Goal: Information Seeking & Learning: Learn about a topic

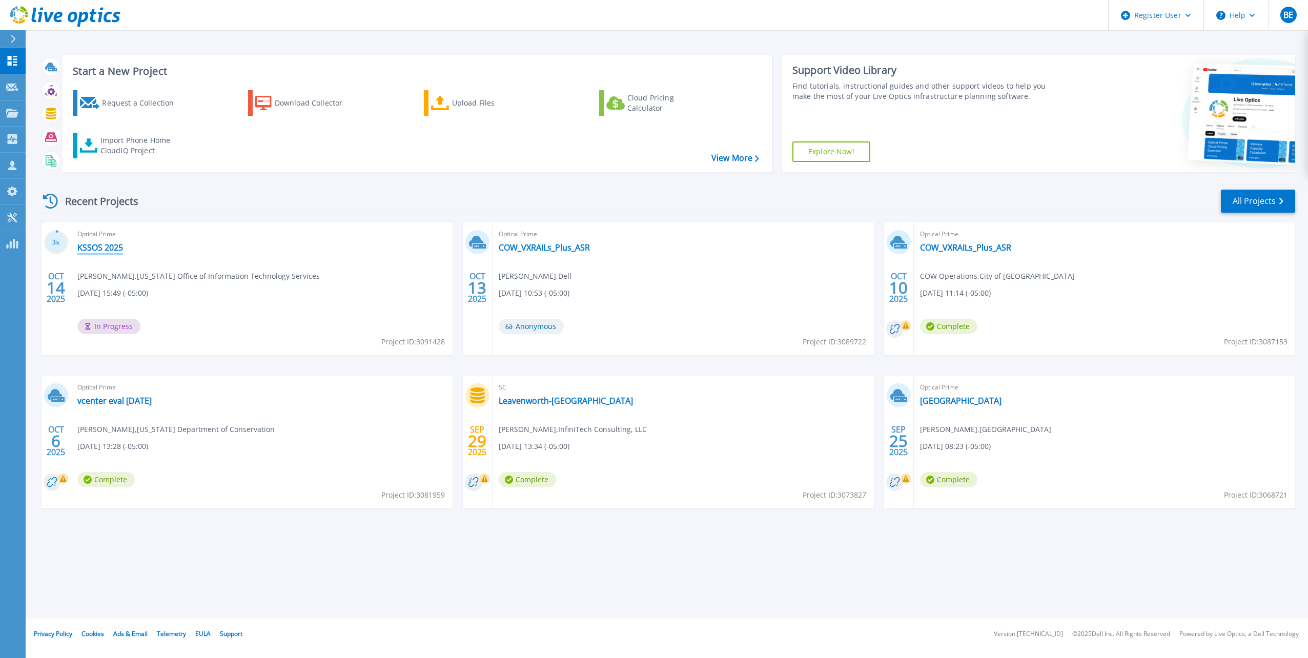
click at [100, 248] on link "KSSOS 2025" at bounding box center [100, 247] width 46 height 10
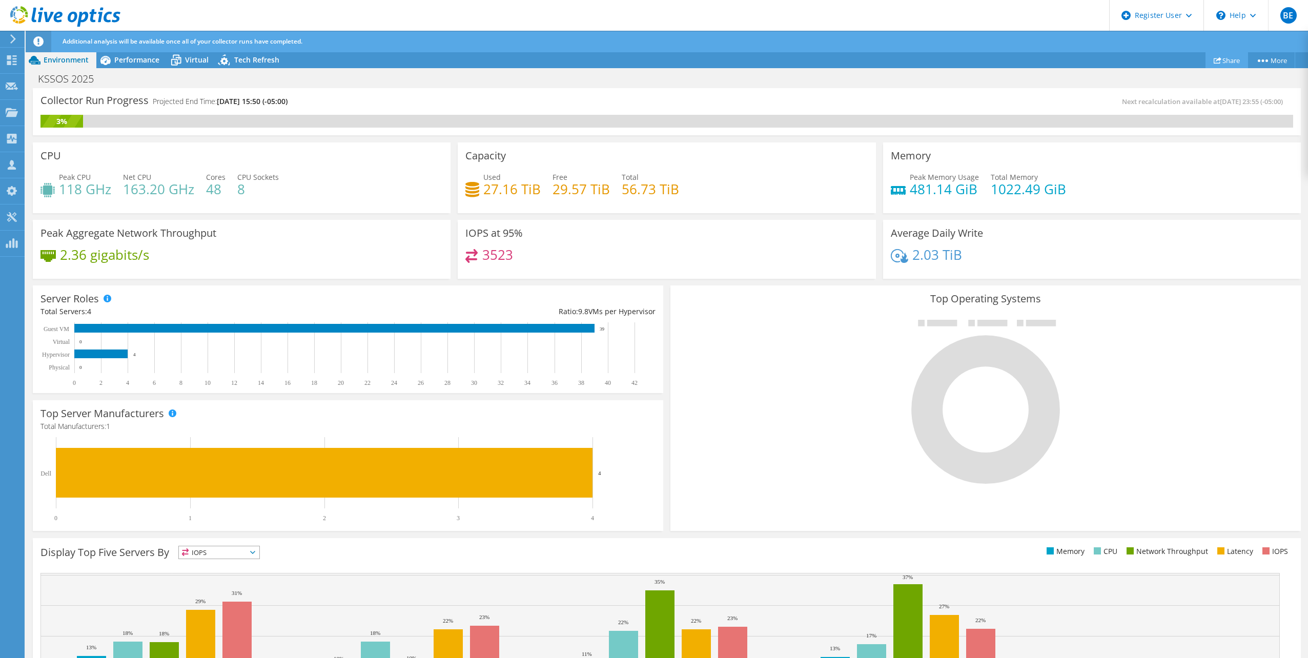
click at [1229, 59] on link "Share" at bounding box center [1226, 60] width 43 height 16
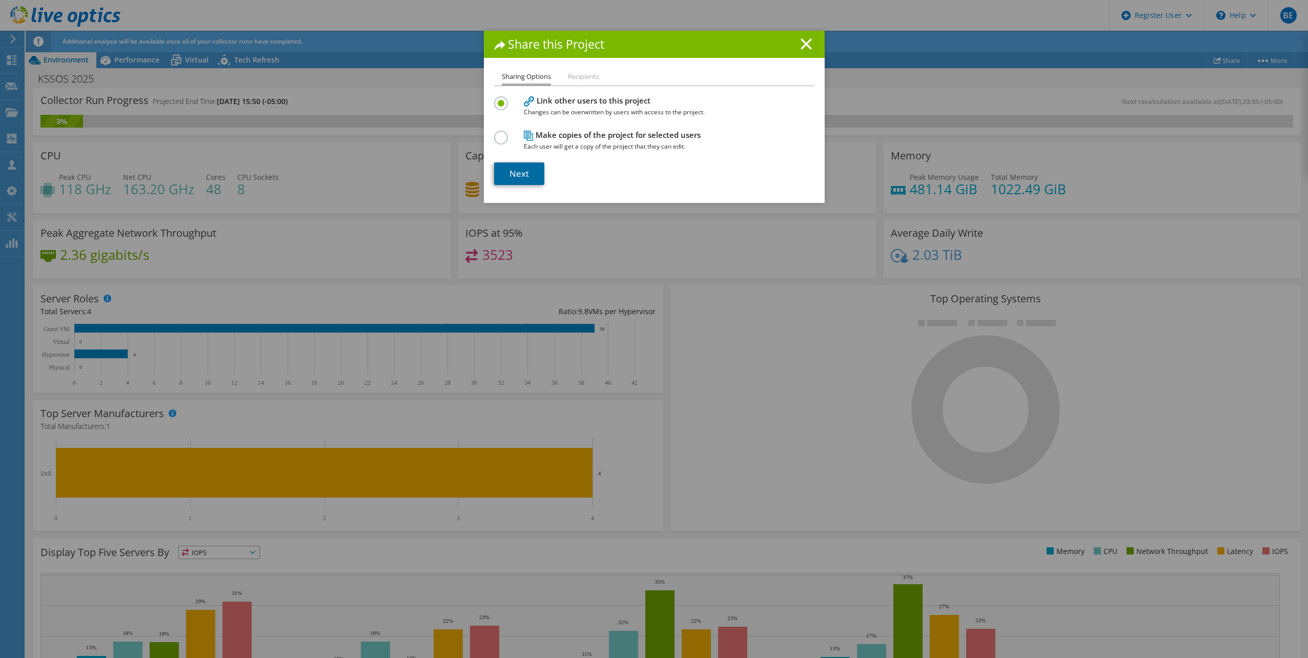
click at [531, 177] on link "Next" at bounding box center [519, 173] width 50 height 23
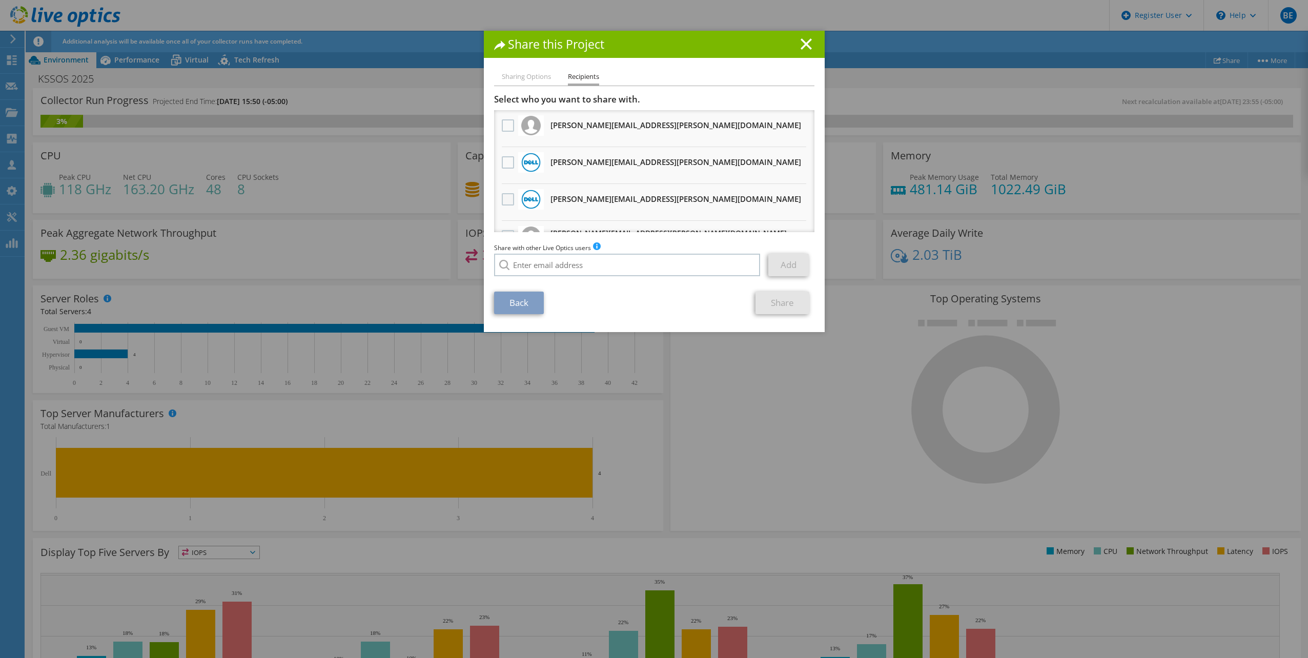
click at [505, 200] on label at bounding box center [509, 199] width 15 height 12
click at [0, 0] on input "checkbox" at bounding box center [0, 0] width 0 height 0
click at [779, 304] on link "Share" at bounding box center [782, 303] width 54 height 23
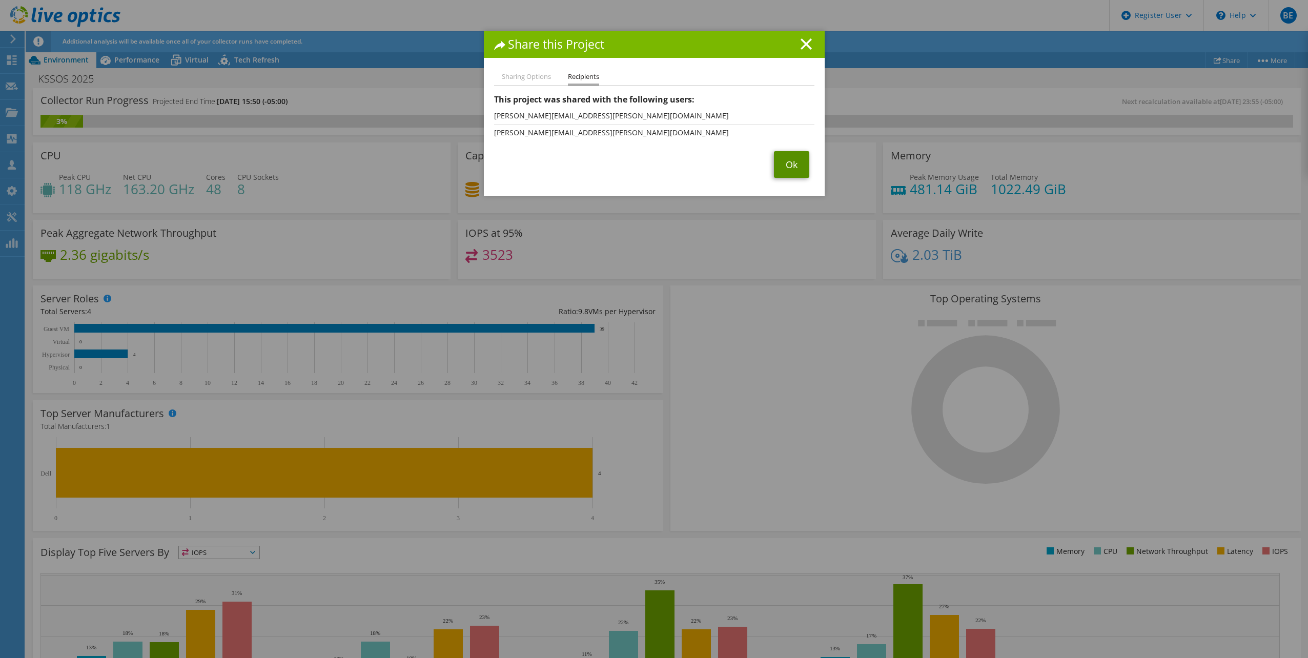
click at [785, 171] on link "Ok" at bounding box center [791, 164] width 35 height 27
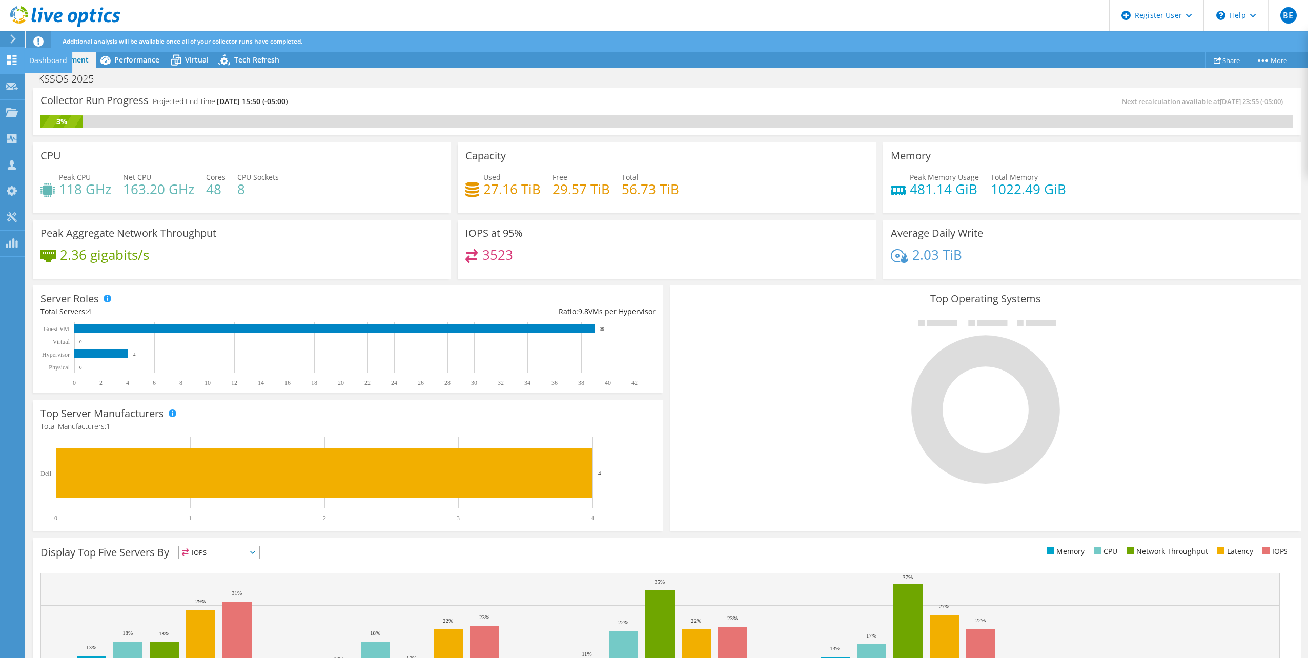
click at [14, 66] on div at bounding box center [12, 61] width 12 height 11
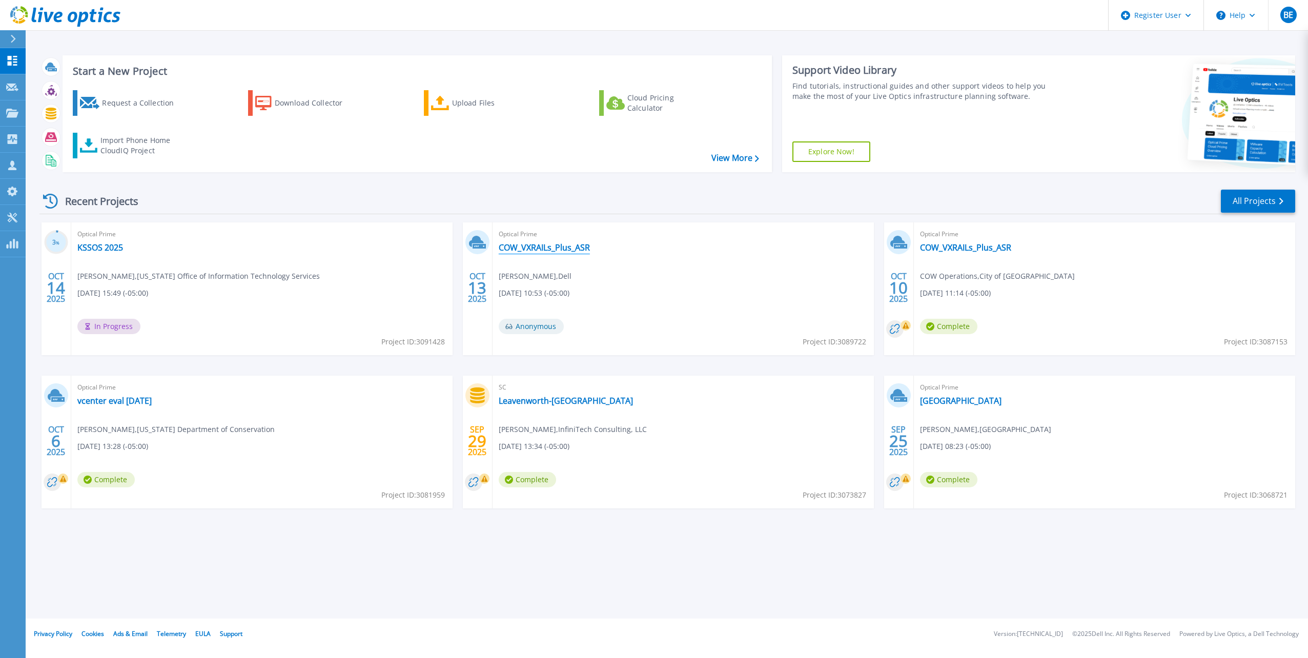
click at [526, 248] on link "COW_VXRAILs_Plus_ASR" at bounding box center [544, 247] width 91 height 10
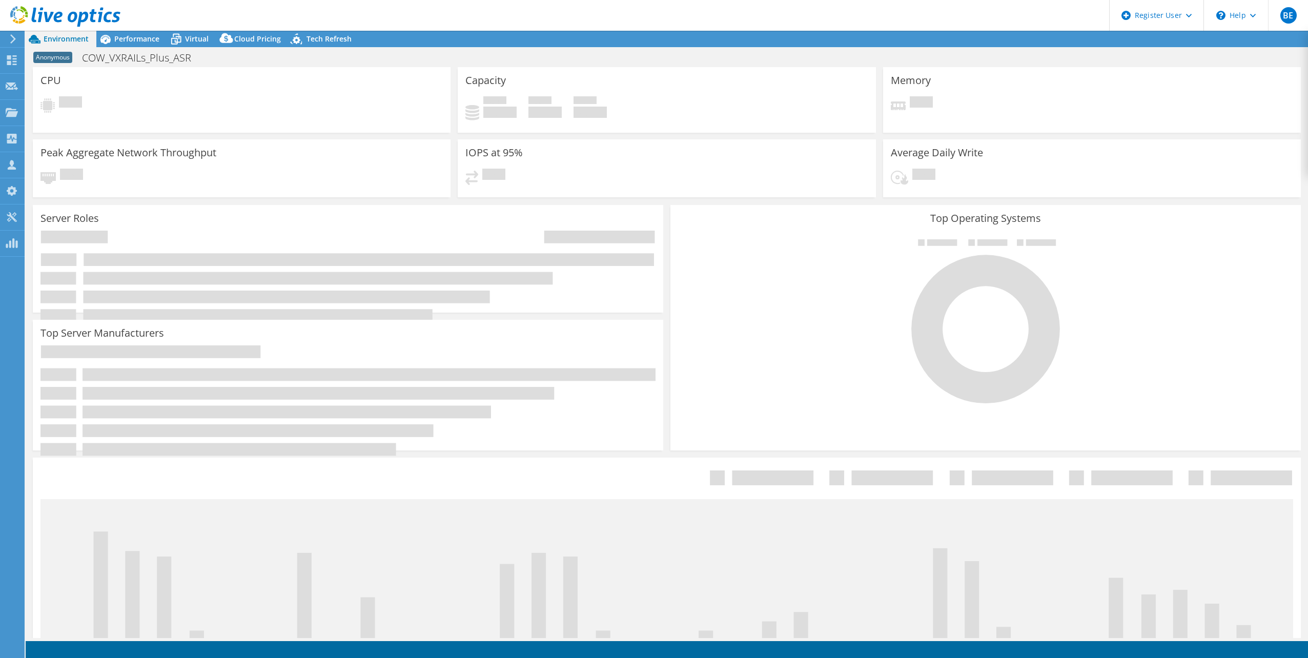
select select "USD"
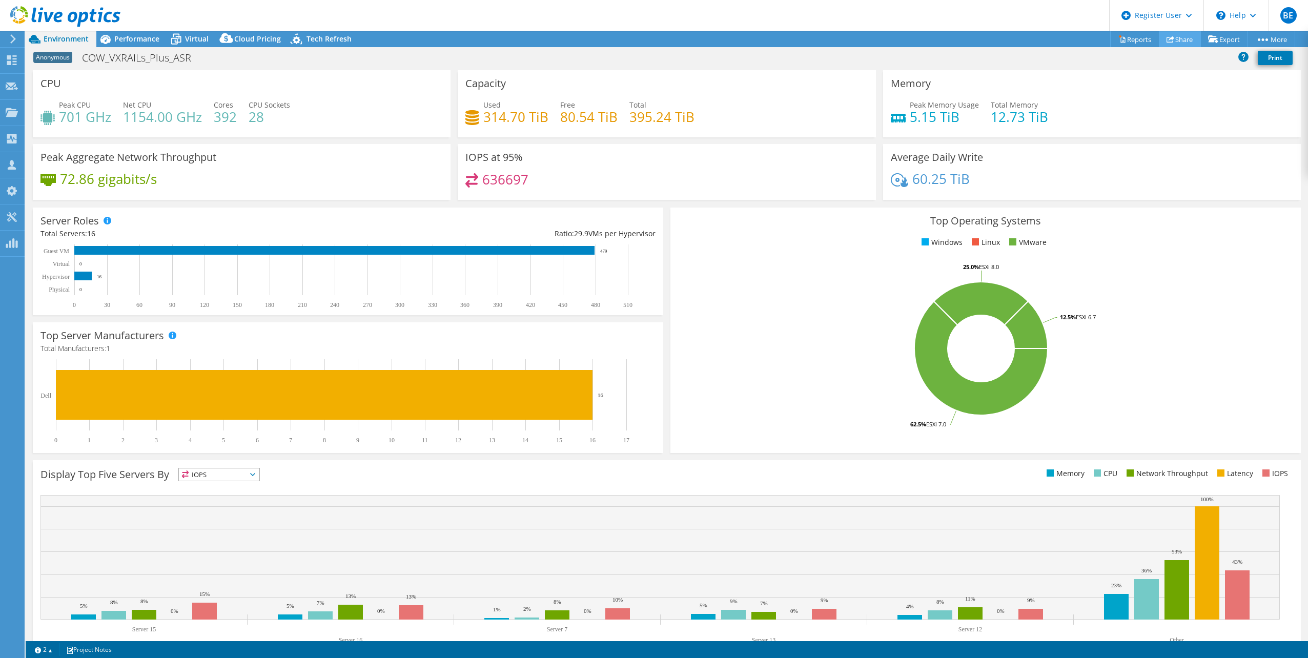
click at [1173, 40] on link "Share" at bounding box center [1180, 39] width 42 height 16
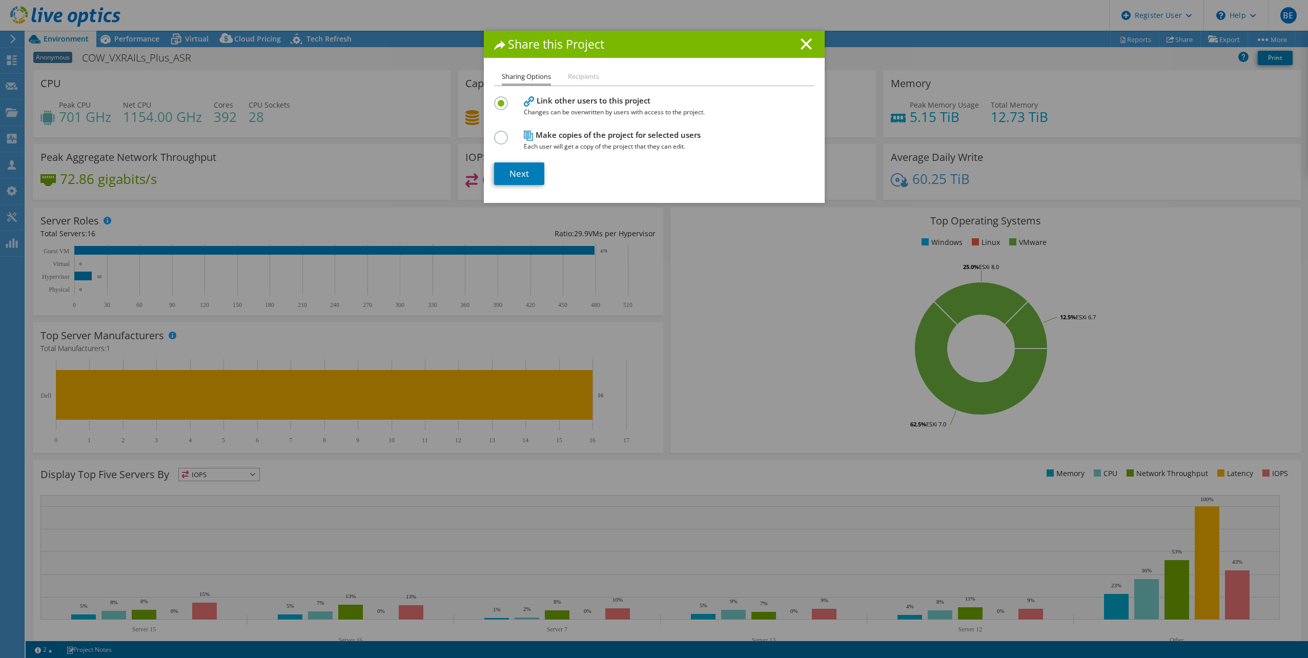
click at [596, 75] on li "Recipients" at bounding box center [583, 77] width 31 height 13
click at [594, 76] on li "Recipients" at bounding box center [583, 77] width 31 height 13
click at [520, 171] on link "Next" at bounding box center [519, 173] width 50 height 23
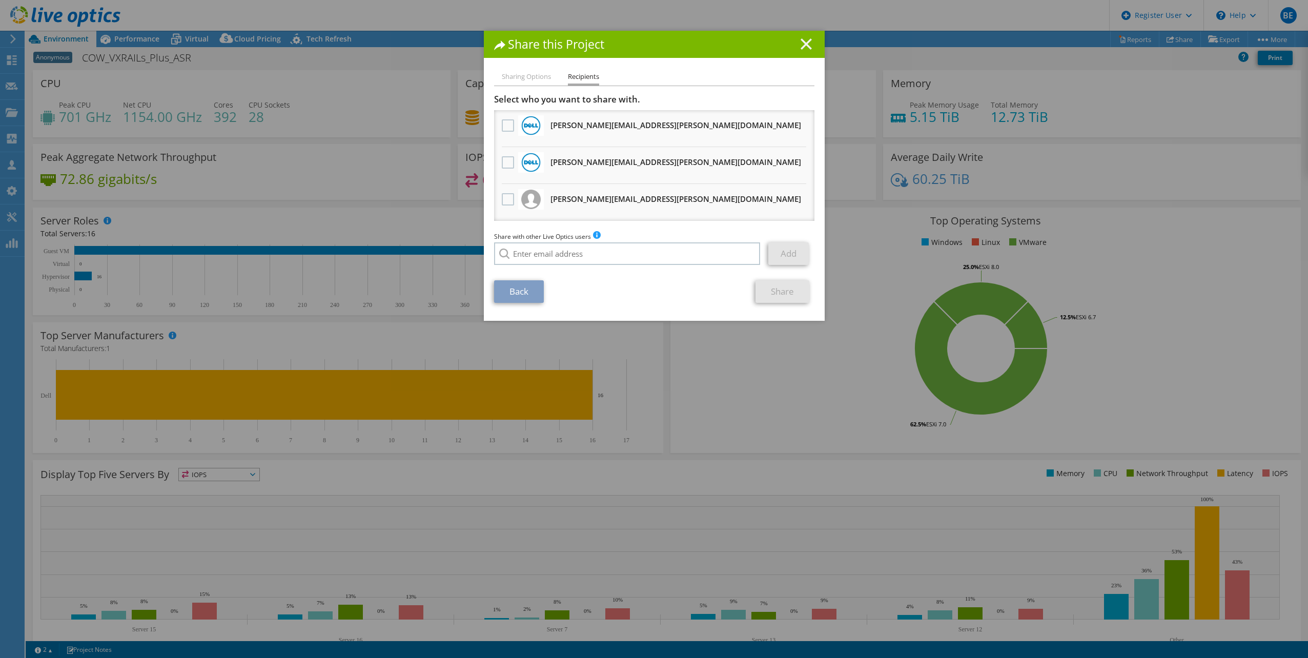
click at [801, 44] on icon at bounding box center [806, 43] width 11 height 11
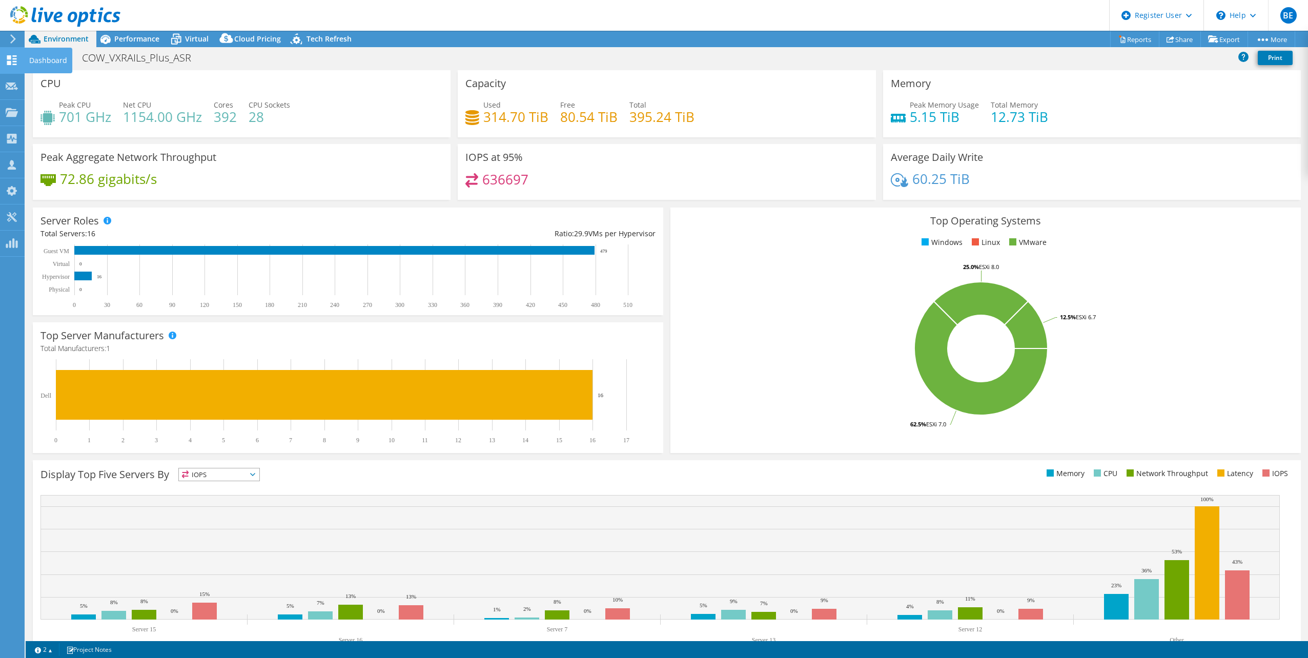
click at [45, 57] on div "Dashboard" at bounding box center [48, 61] width 48 height 26
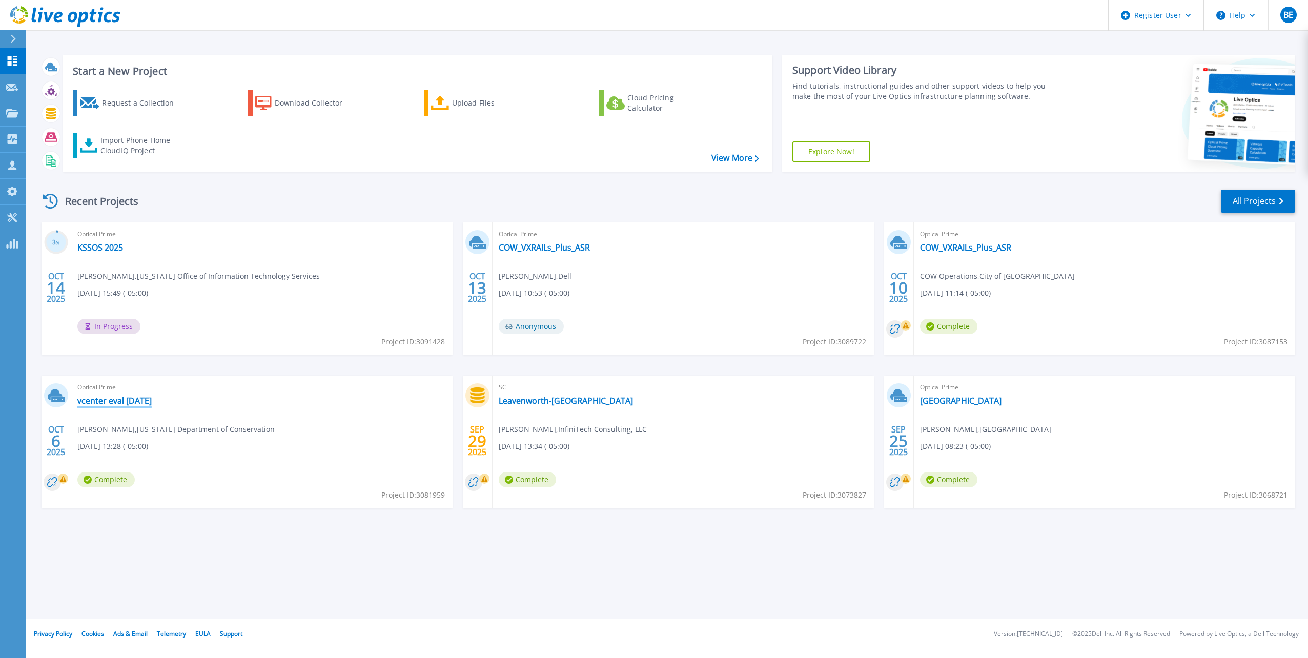
click at [130, 400] on link "vcenter eval [DATE]" at bounding box center [114, 401] width 74 height 10
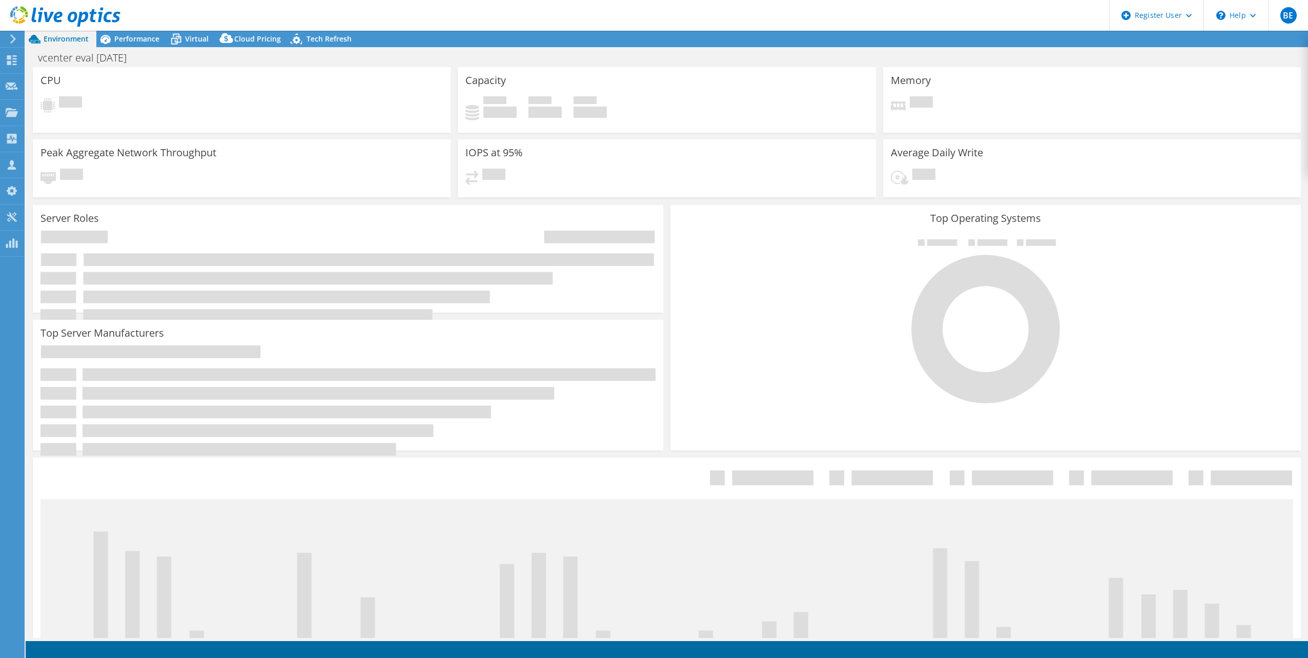
select select "USD"
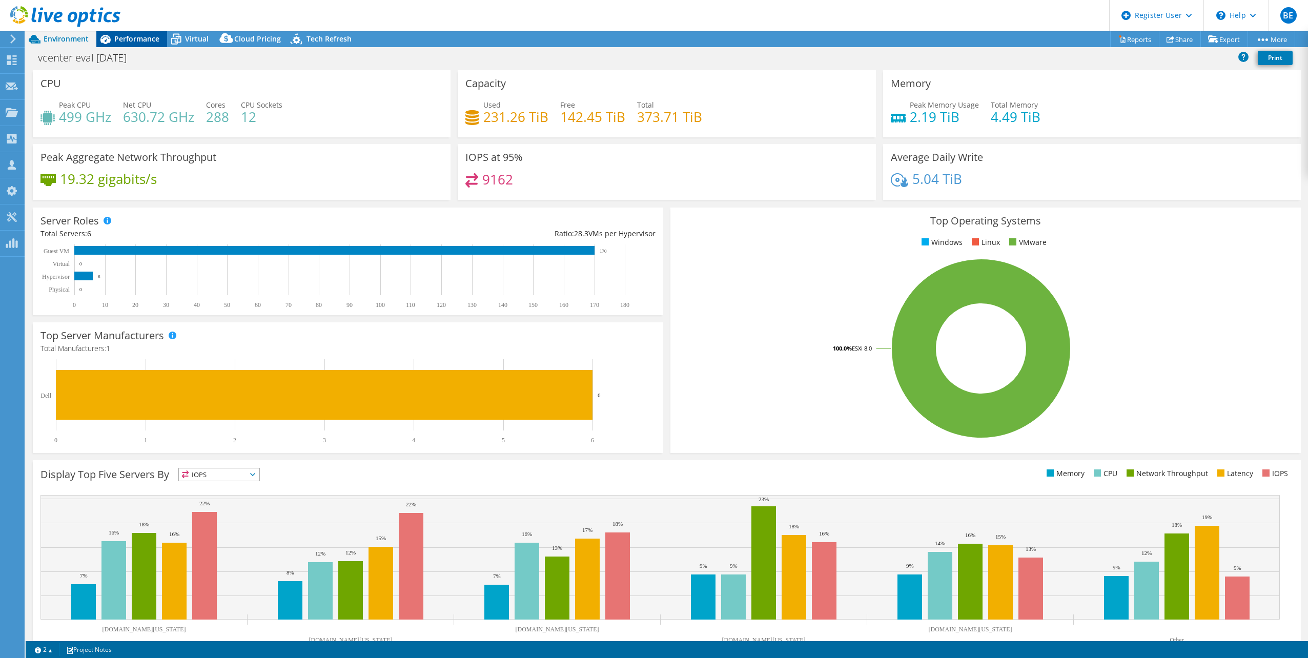
click at [139, 42] on span "Performance" at bounding box center [136, 39] width 45 height 10
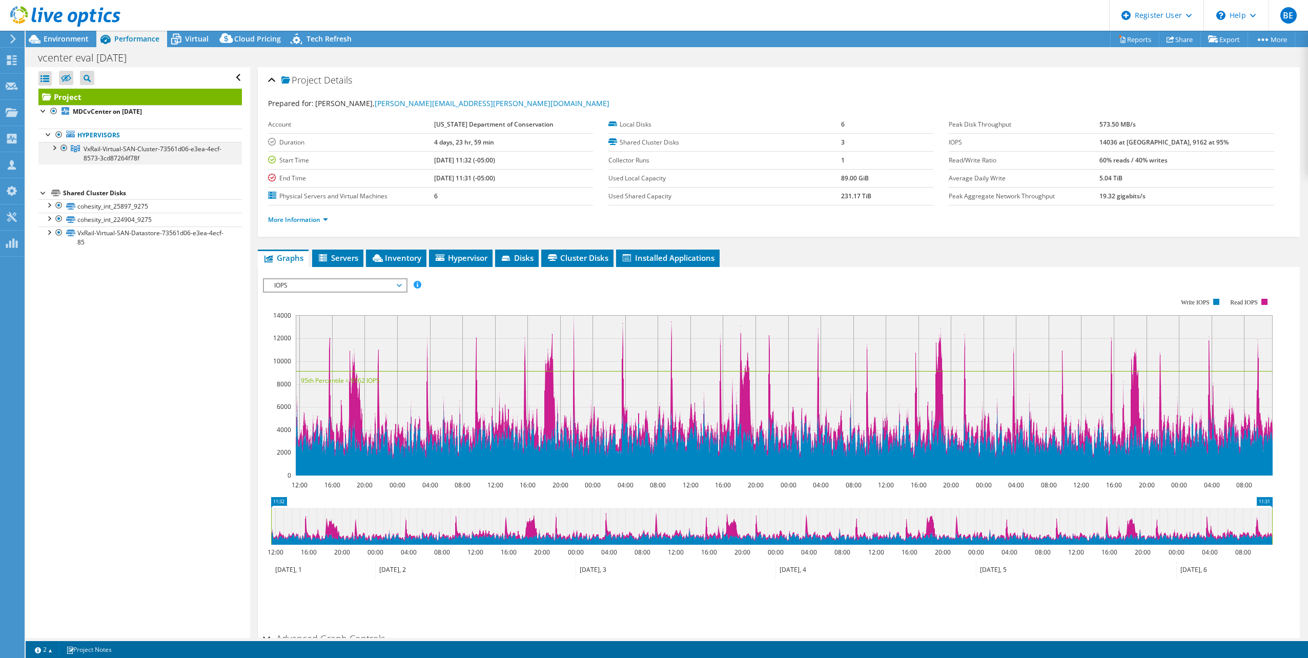
click at [54, 150] on div at bounding box center [54, 147] width 10 height 10
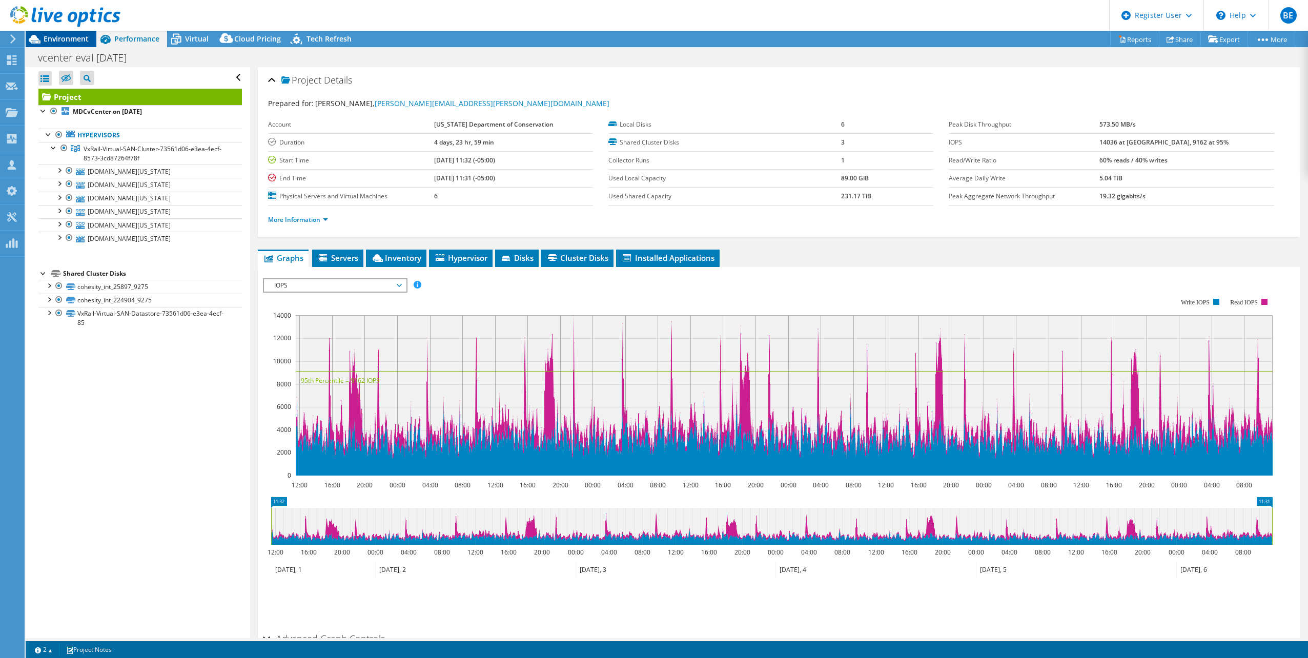
click at [74, 43] on span "Environment" at bounding box center [66, 39] width 45 height 10
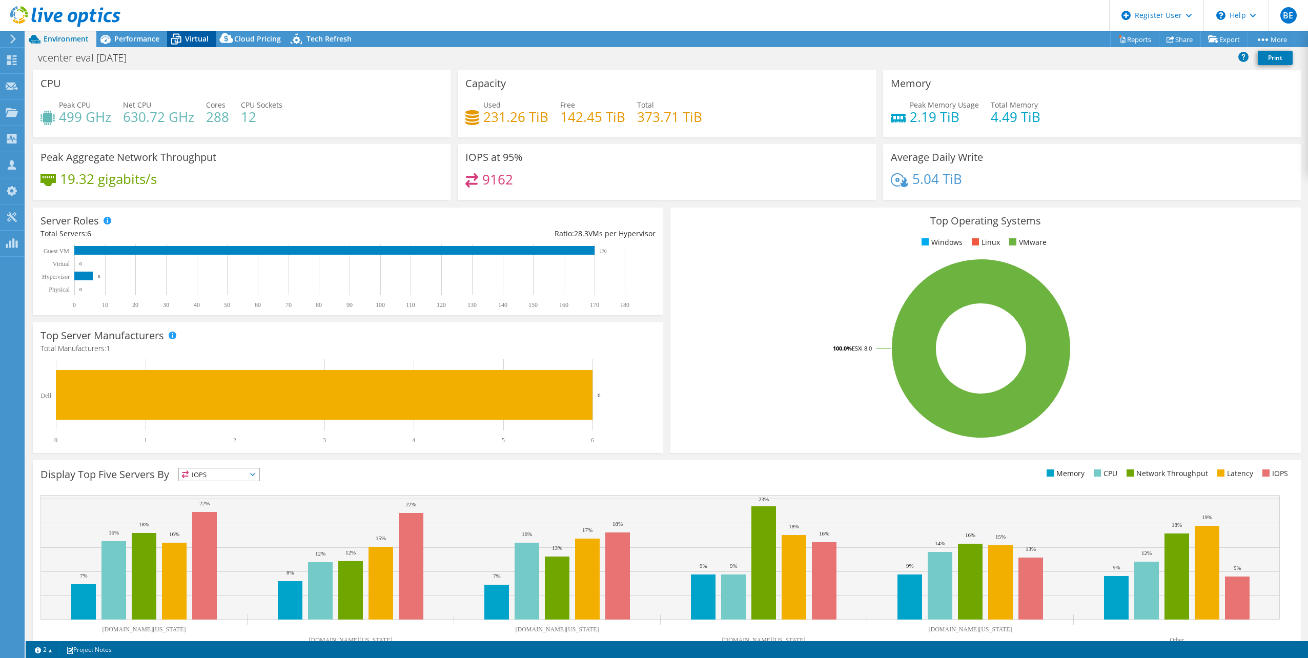
click at [189, 40] on span "Virtual" at bounding box center [197, 39] width 24 height 10
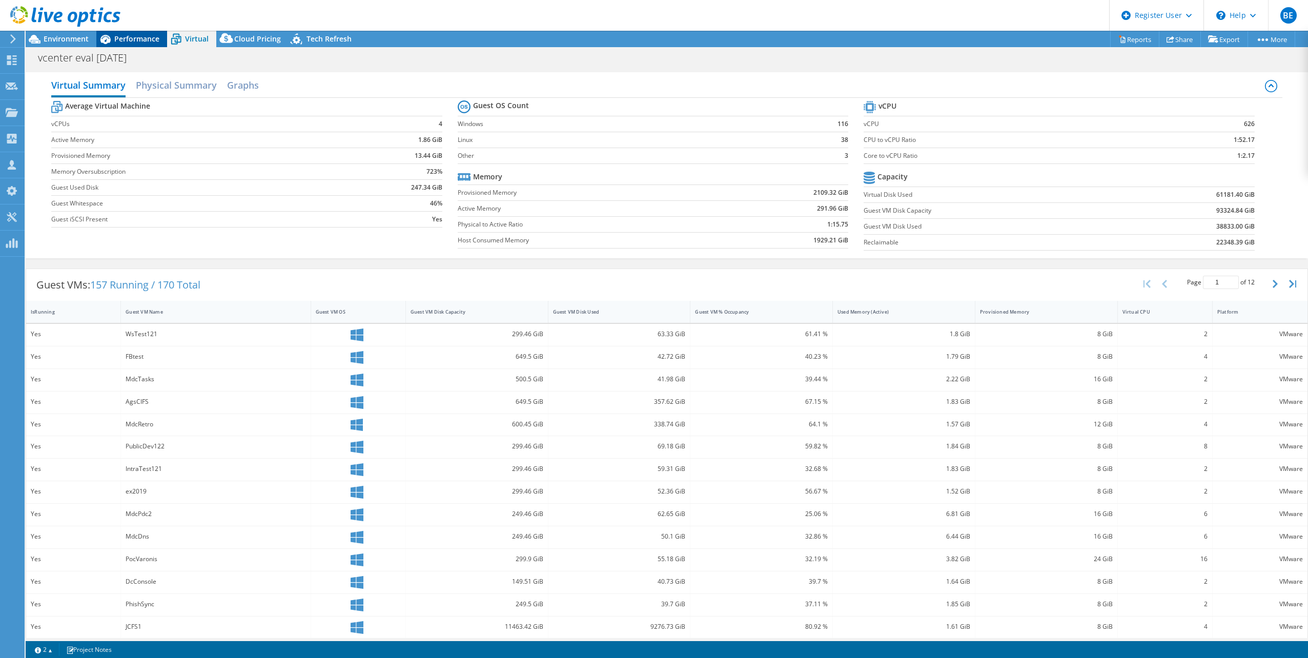
click at [120, 38] on span "Performance" at bounding box center [136, 39] width 45 height 10
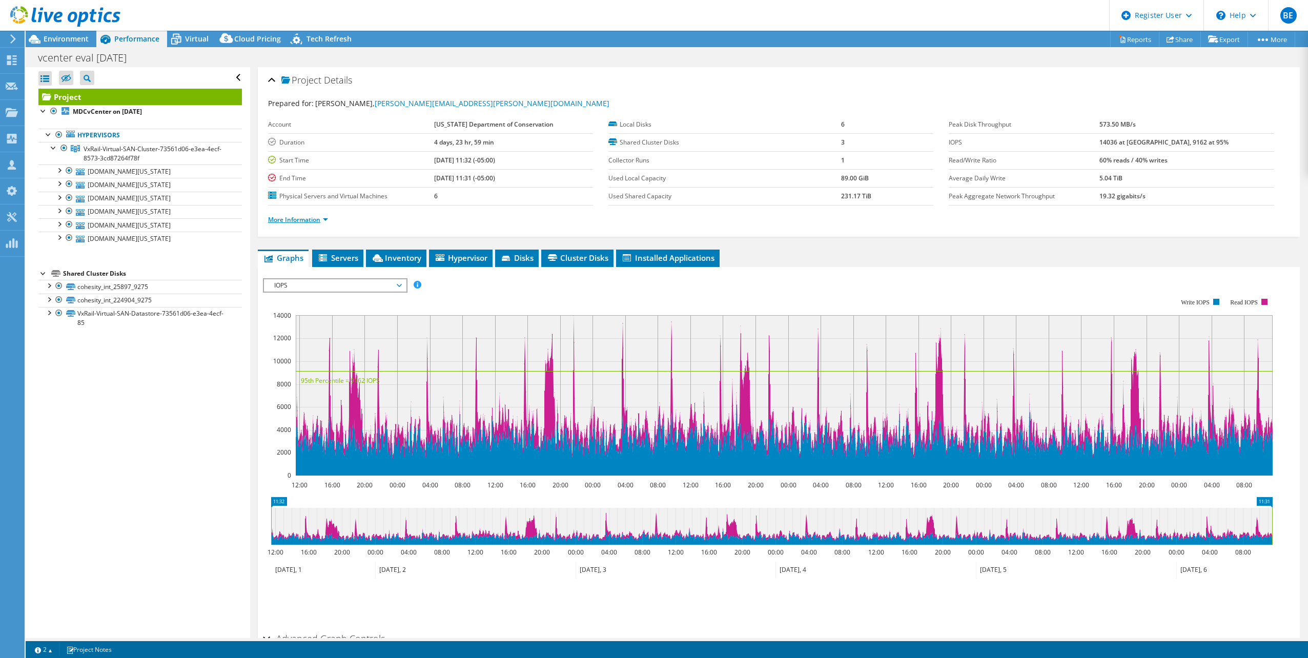
click at [323, 221] on link "More Information" at bounding box center [298, 219] width 60 height 9
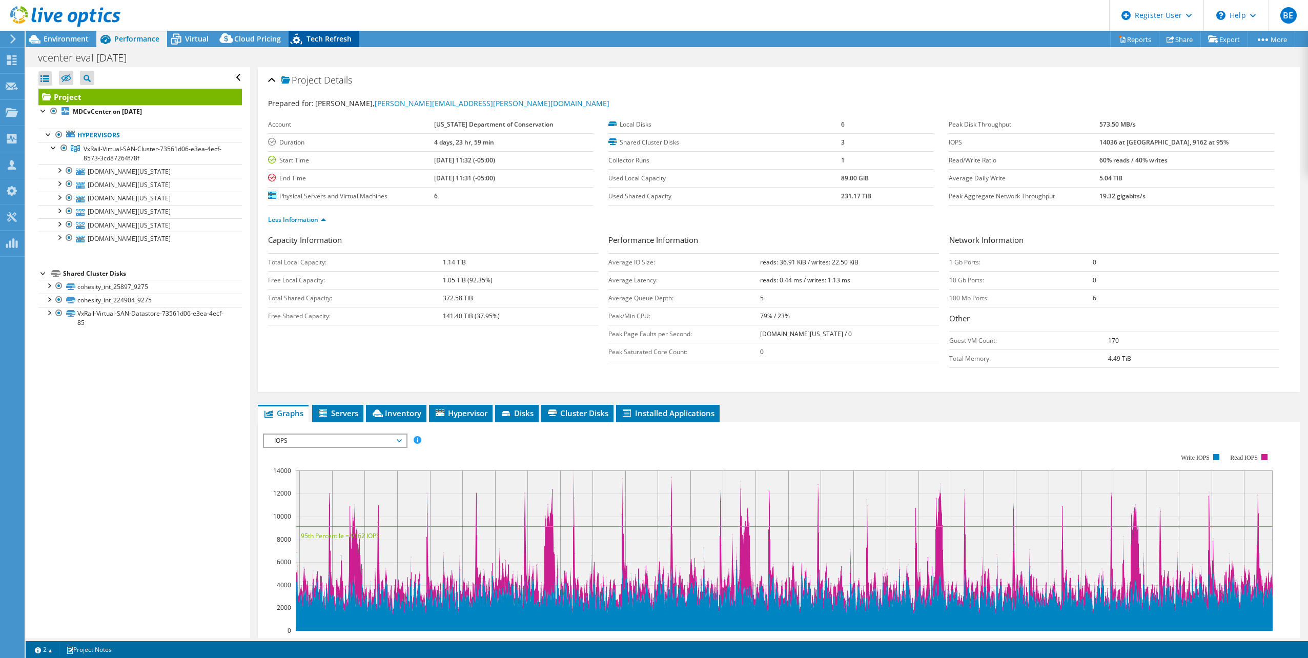
click at [338, 42] on span "Tech Refresh" at bounding box center [328, 39] width 45 height 10
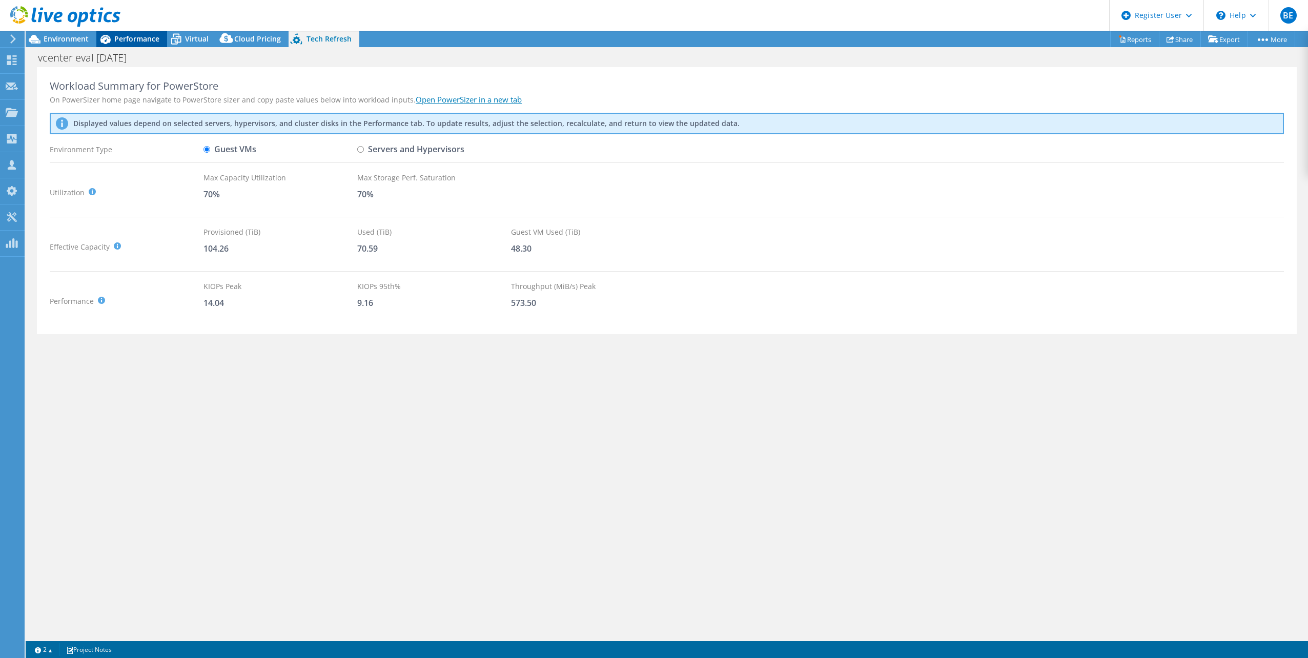
click at [119, 37] on span "Performance" at bounding box center [136, 39] width 45 height 10
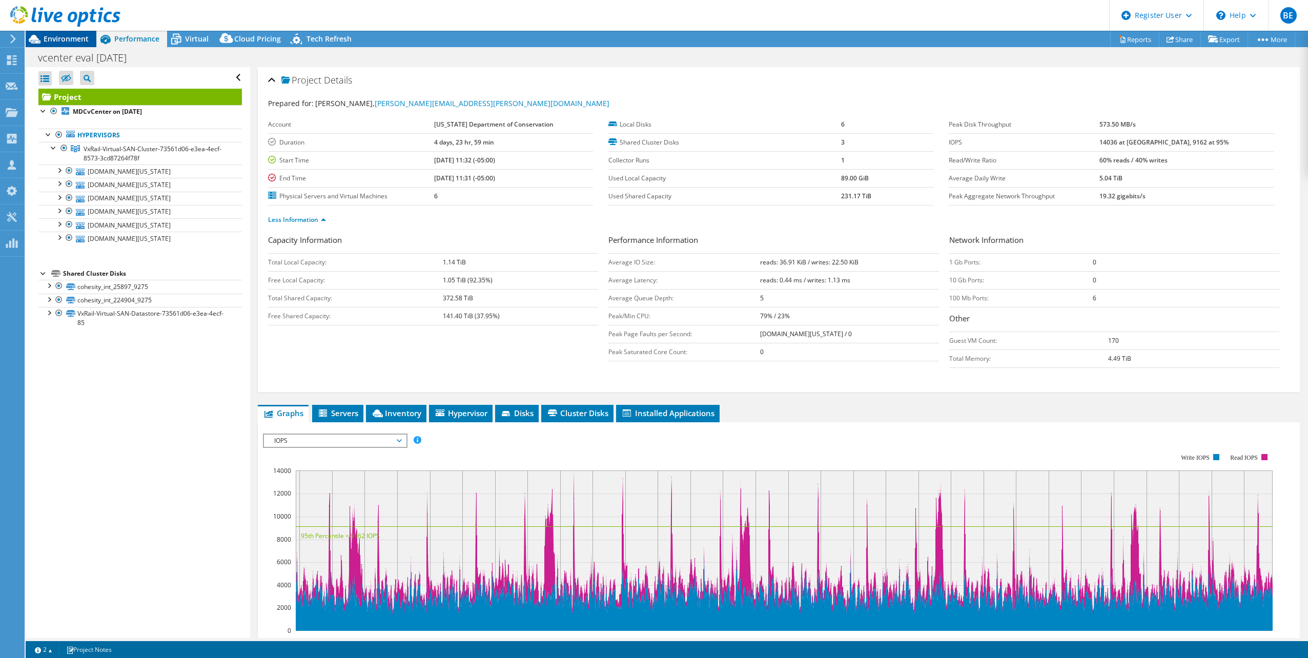
click at [80, 38] on span "Environment" at bounding box center [66, 39] width 45 height 10
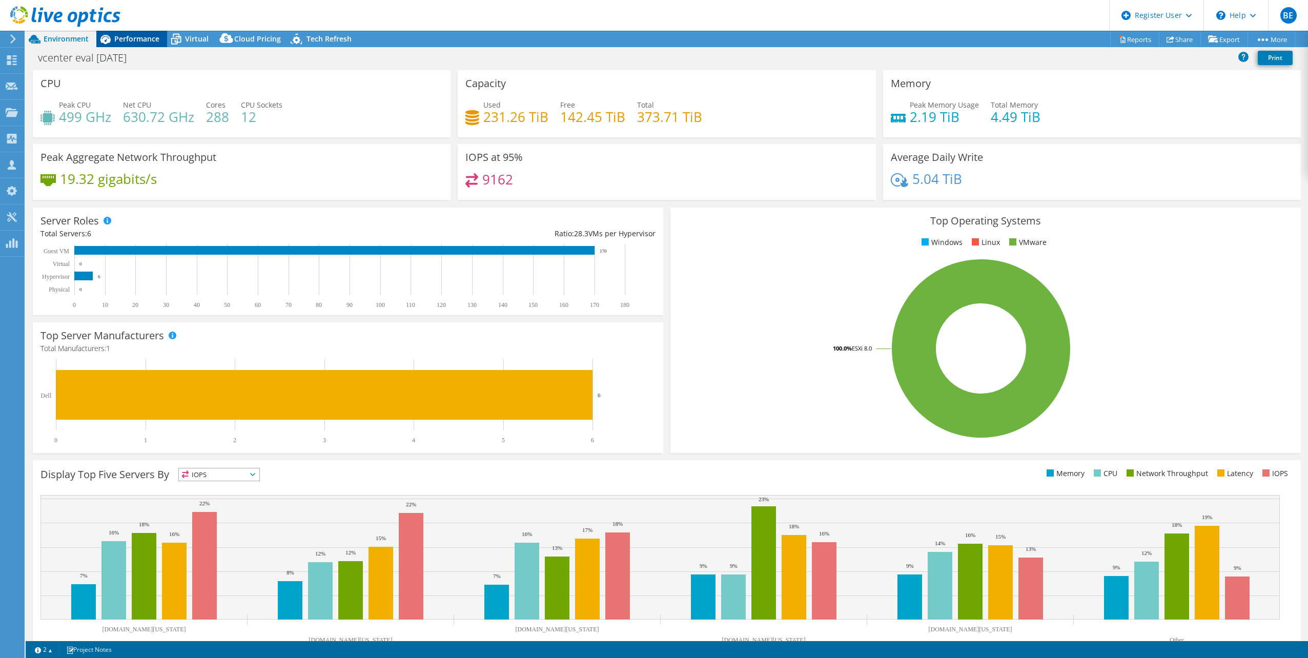
click at [115, 37] on span "Performance" at bounding box center [136, 39] width 45 height 10
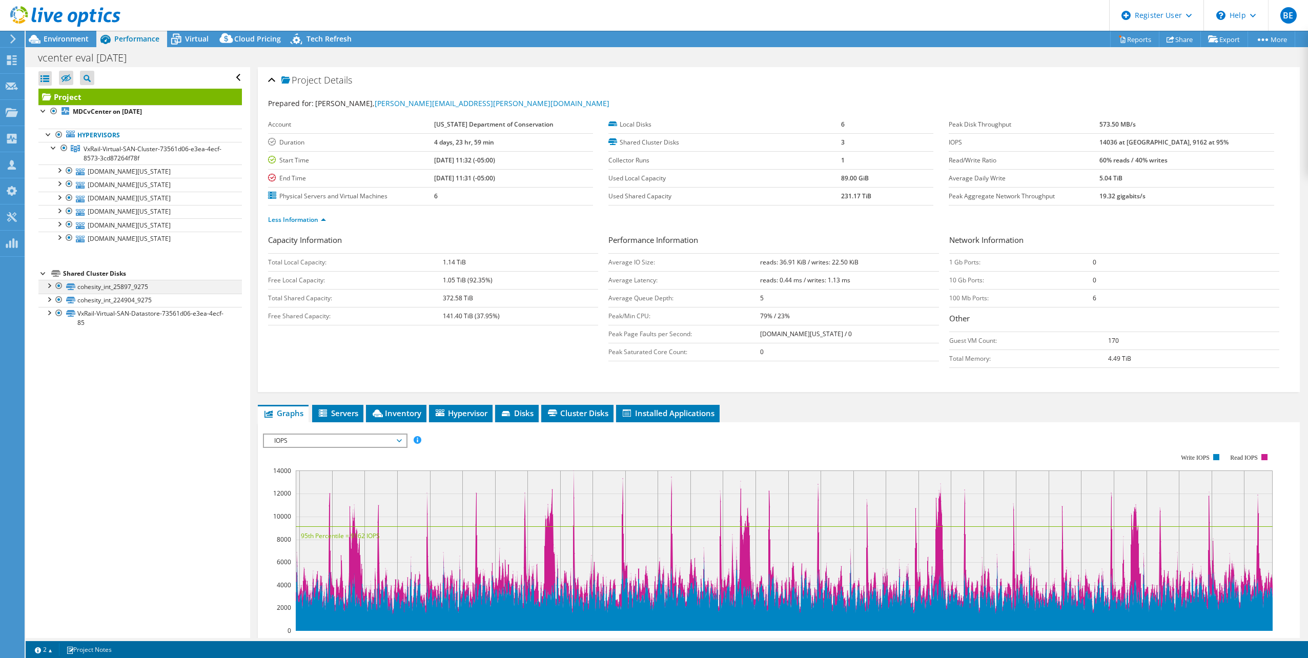
click at [58, 287] on div at bounding box center [59, 286] width 10 height 12
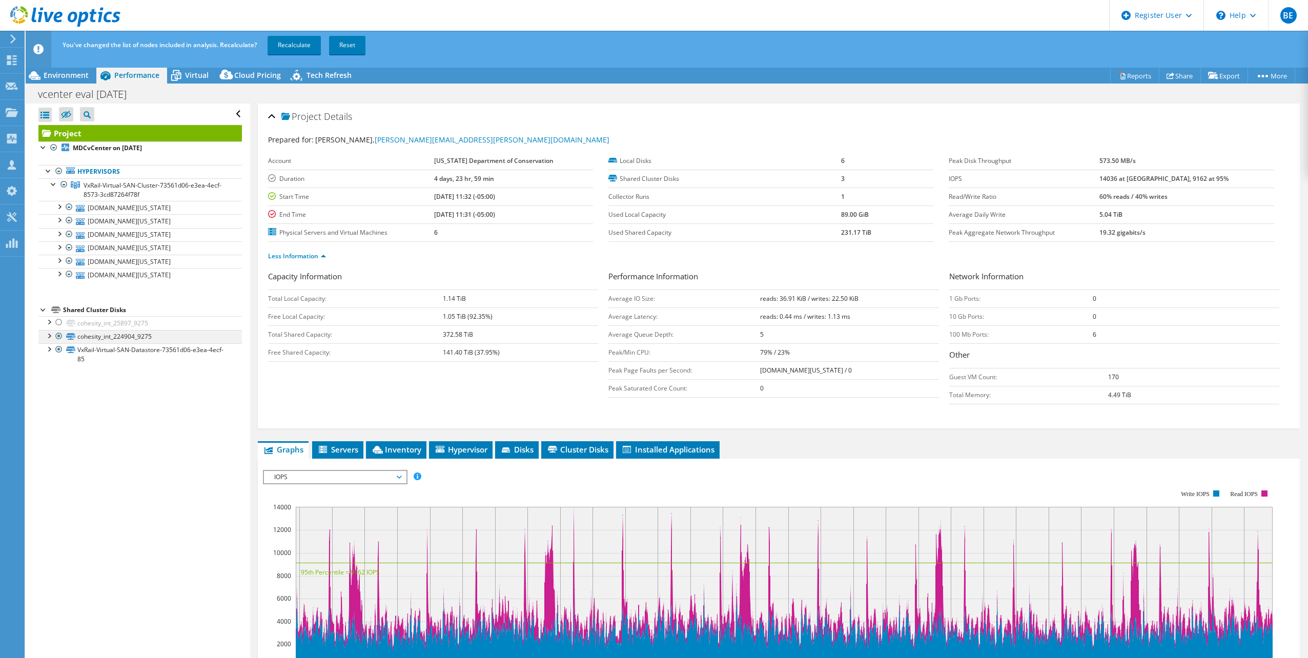
click at [57, 337] on div at bounding box center [59, 336] width 10 height 12
click at [291, 46] on link "Recalculate" at bounding box center [294, 45] width 53 height 18
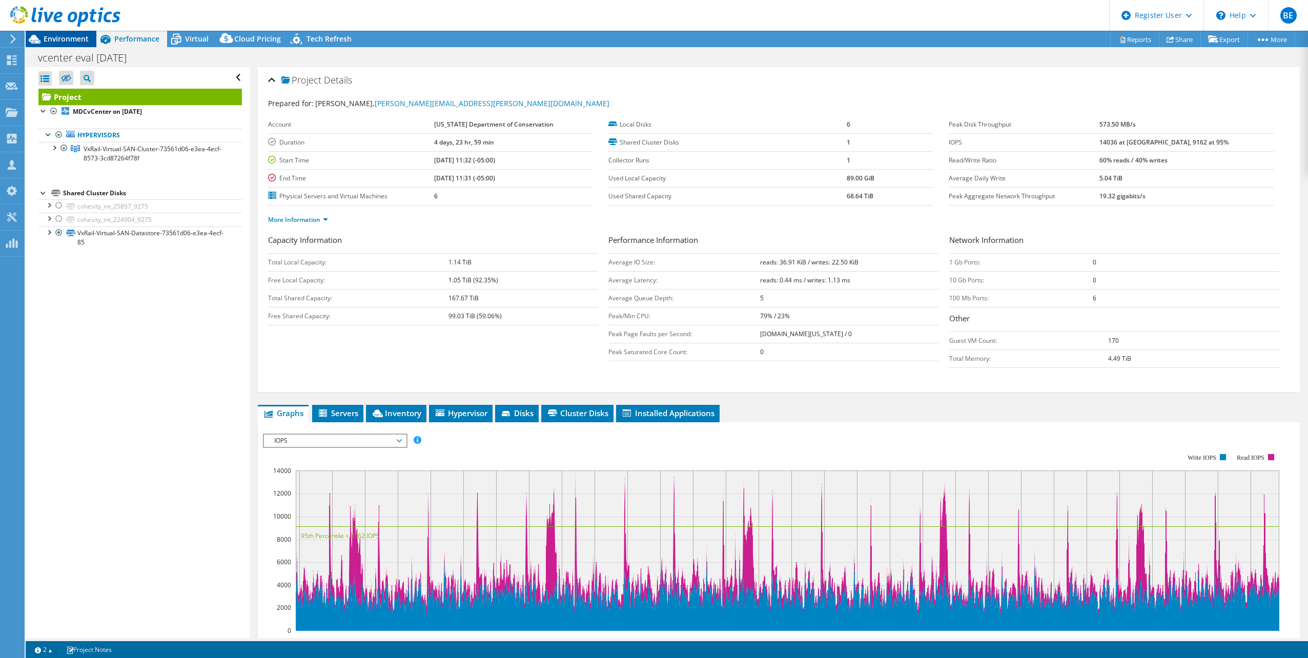
click at [68, 38] on span "Environment" at bounding box center [66, 39] width 45 height 10
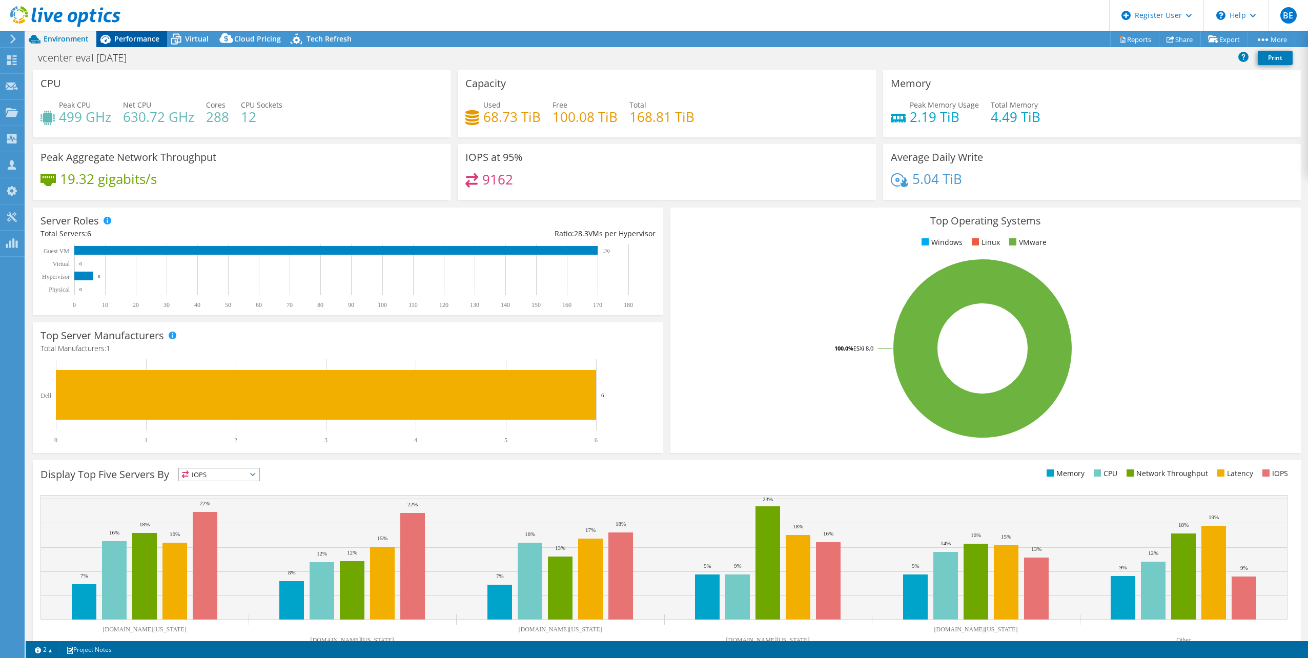
click at [136, 45] on div "Performance" at bounding box center [131, 39] width 71 height 16
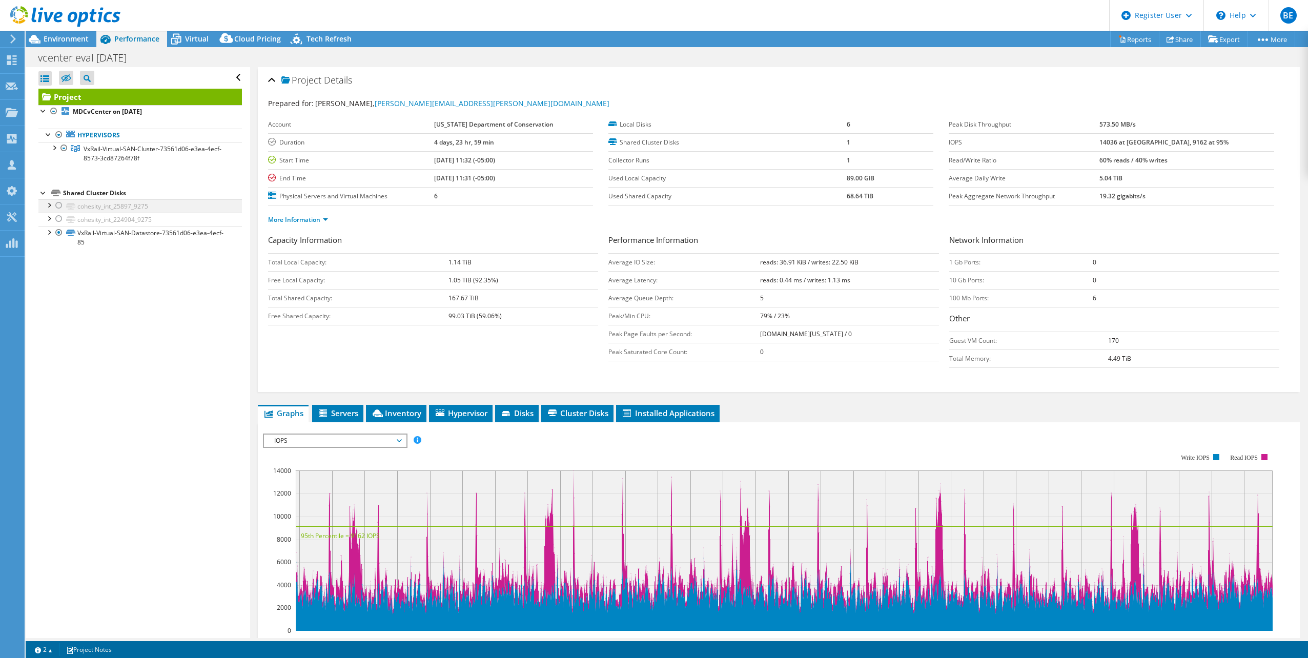
click at [48, 203] on div at bounding box center [49, 204] width 10 height 10
click at [43, 191] on div at bounding box center [43, 192] width 10 height 10
click at [52, 232] on div at bounding box center [49, 232] width 10 height 10
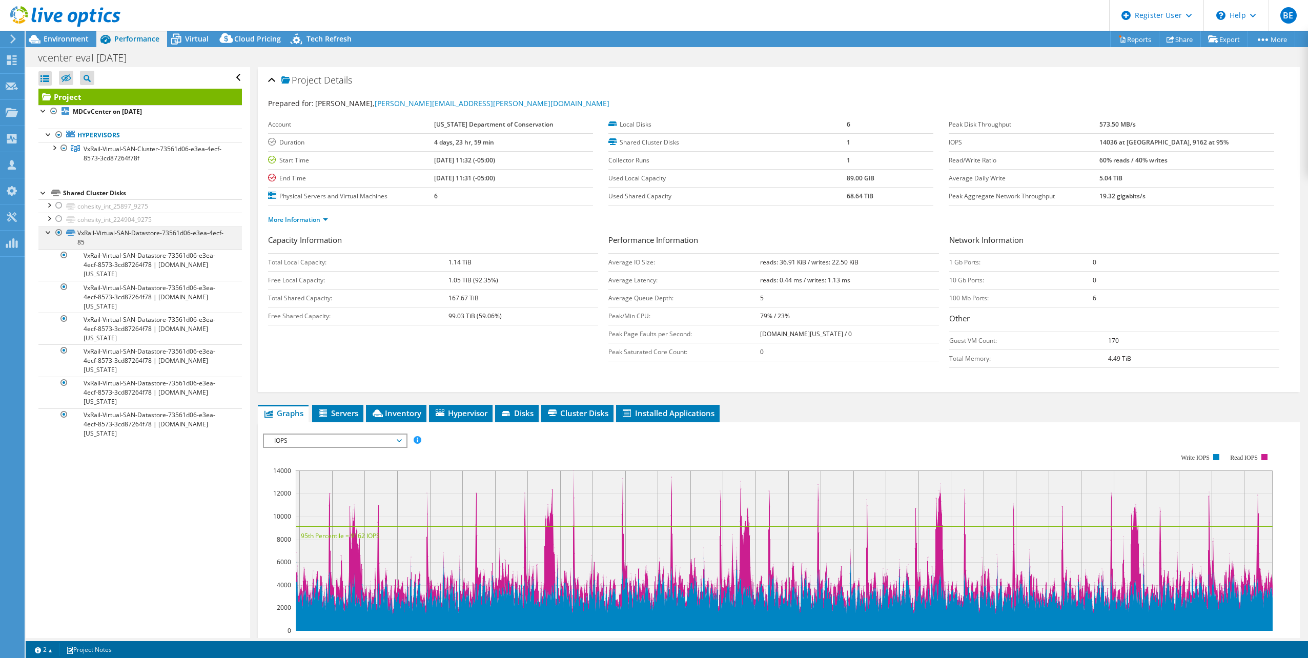
click at [52, 232] on div at bounding box center [49, 232] width 10 height 10
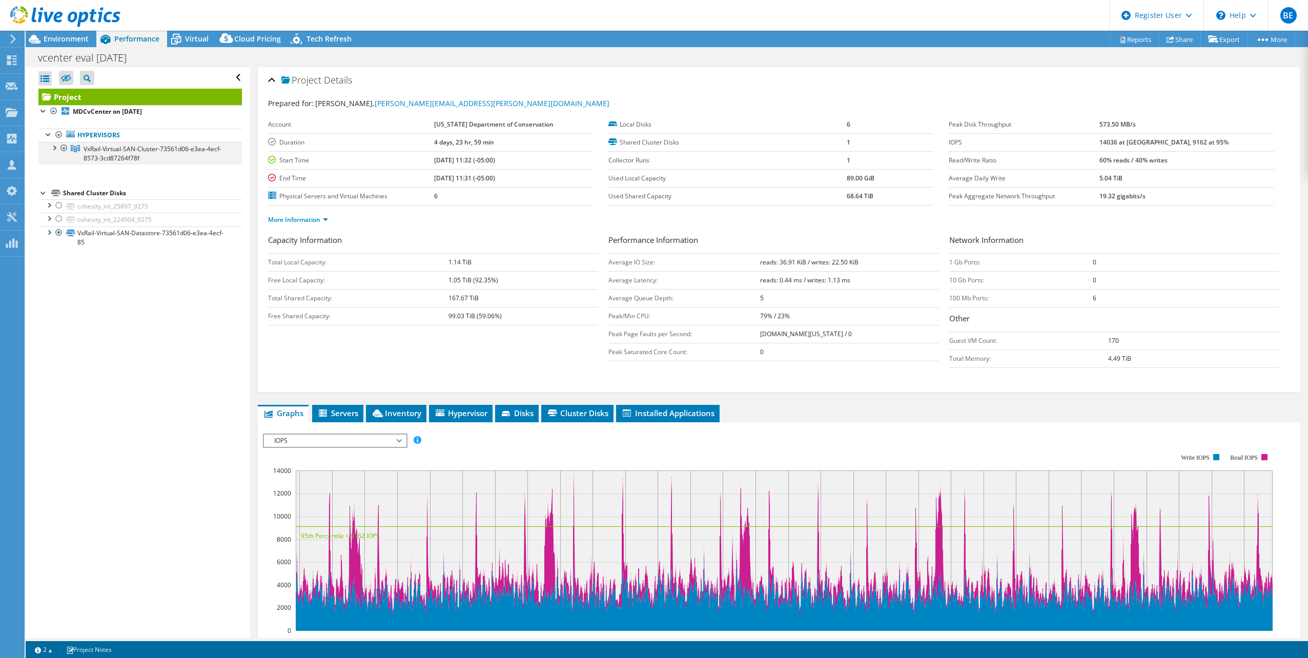
click at [52, 150] on div at bounding box center [54, 147] width 10 height 10
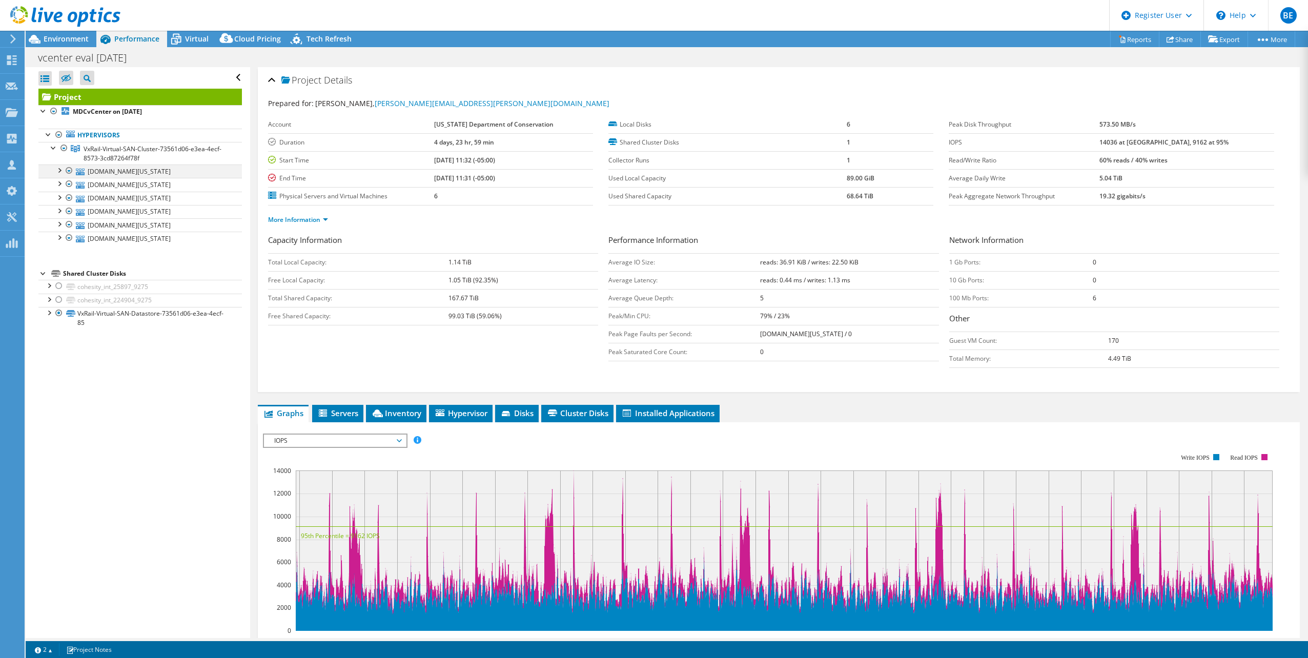
click at [57, 169] on div at bounding box center [59, 170] width 10 height 10
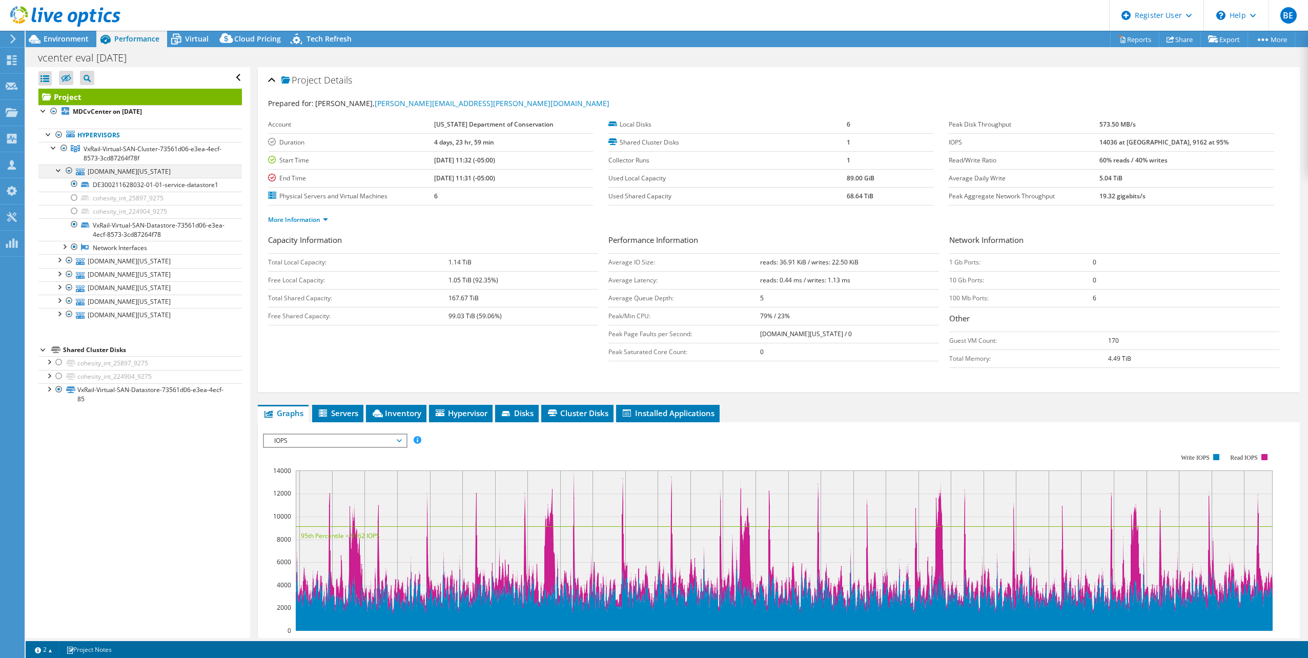
click at [57, 169] on div at bounding box center [59, 170] width 10 height 10
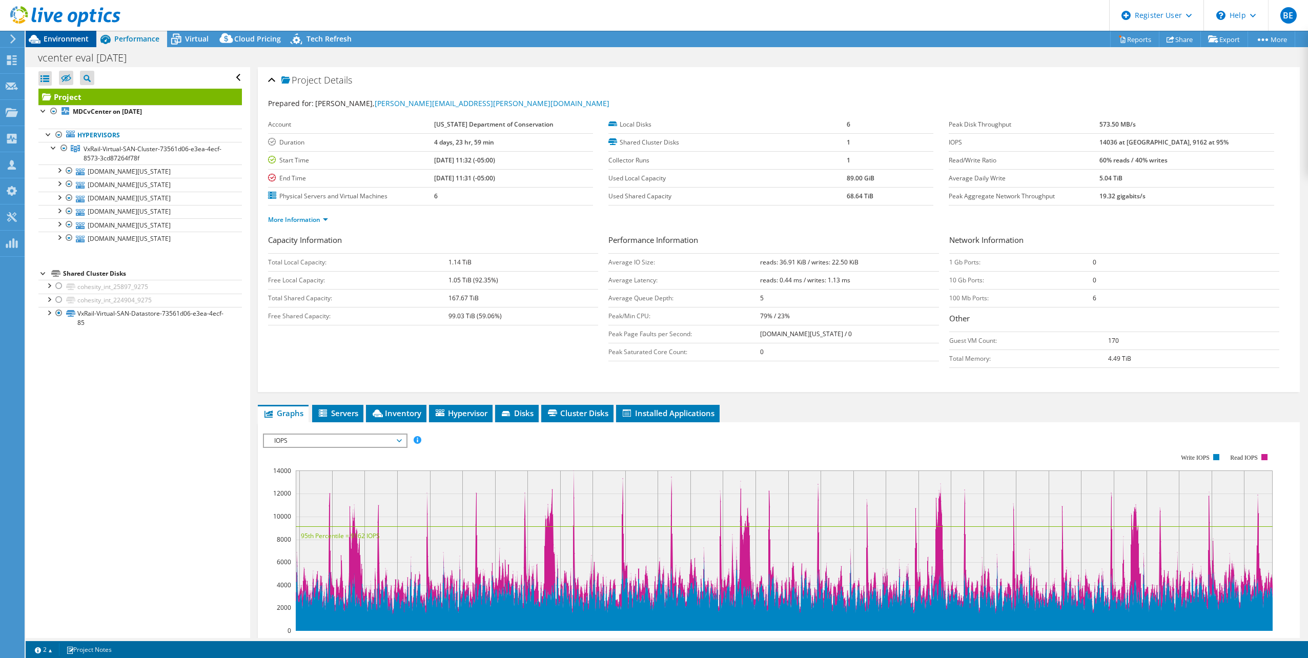
click at [80, 36] on span "Environment" at bounding box center [66, 39] width 45 height 10
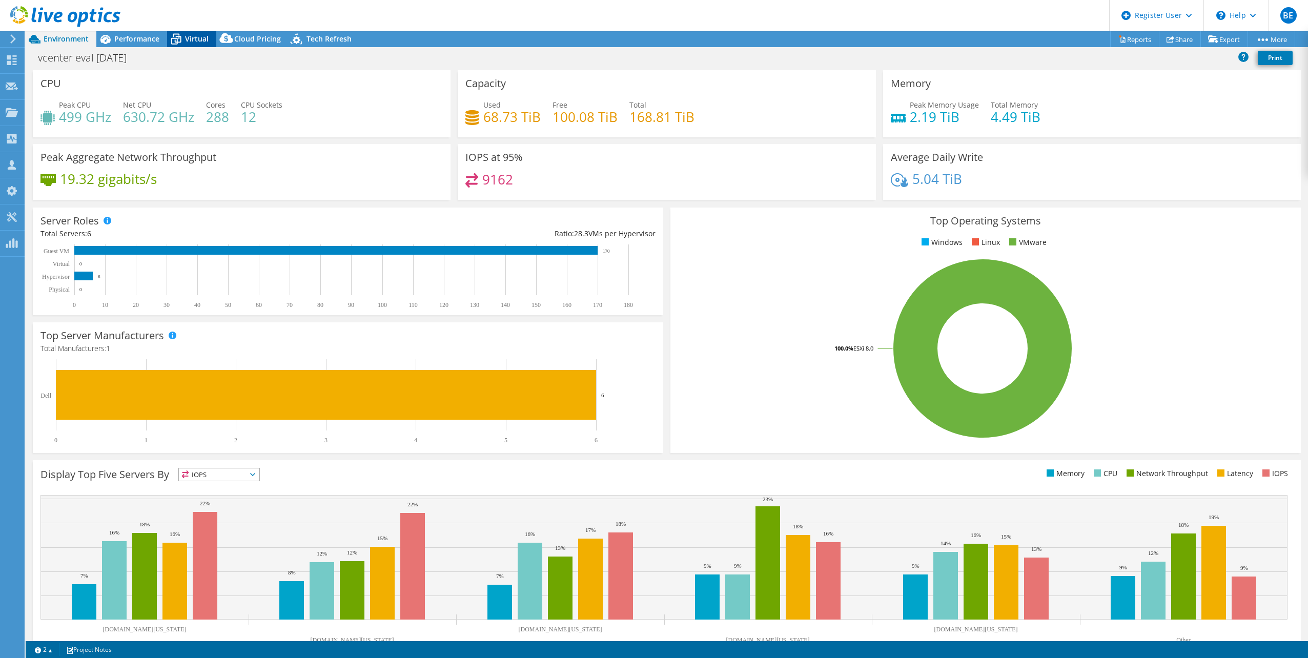
click at [198, 43] on span "Virtual" at bounding box center [197, 39] width 24 height 10
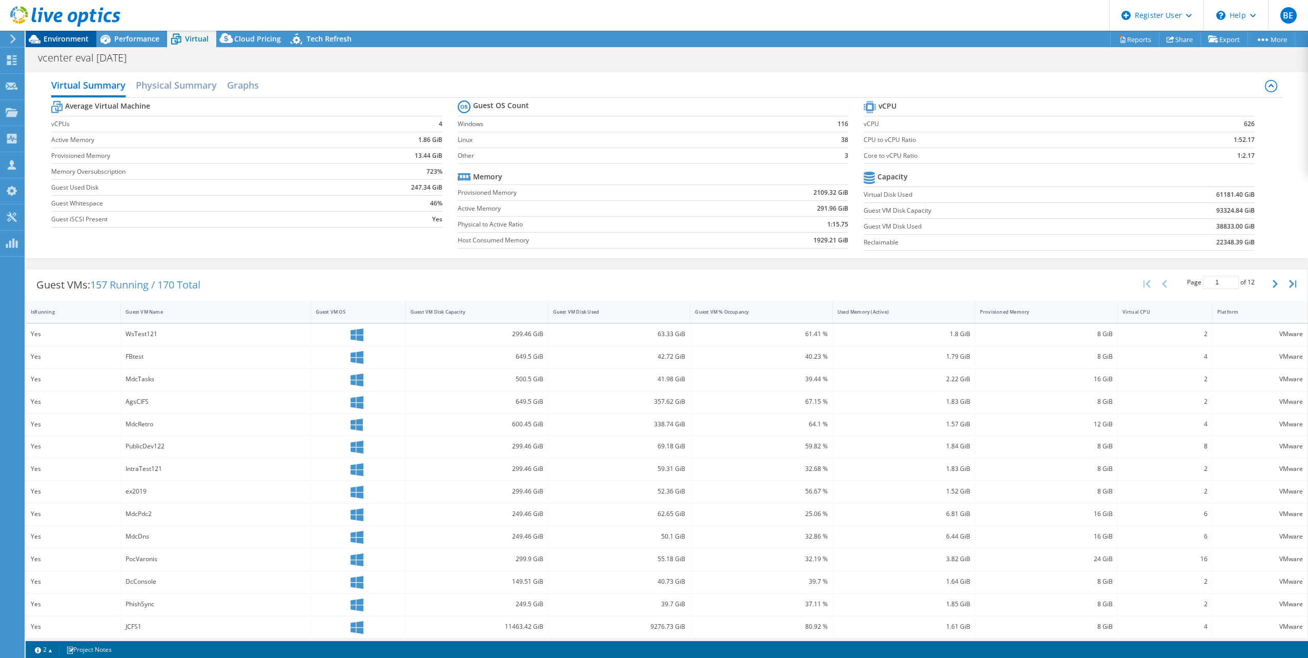
click at [76, 35] on span "Environment" at bounding box center [66, 39] width 45 height 10
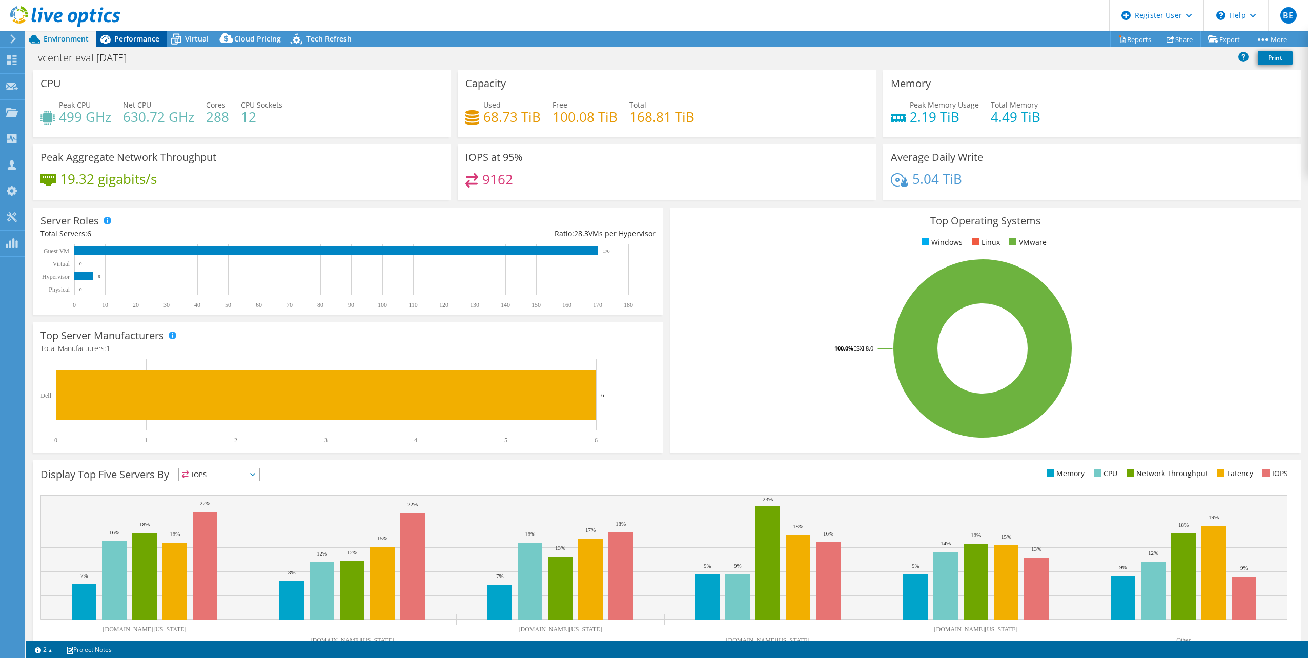
click at [117, 37] on span "Performance" at bounding box center [136, 39] width 45 height 10
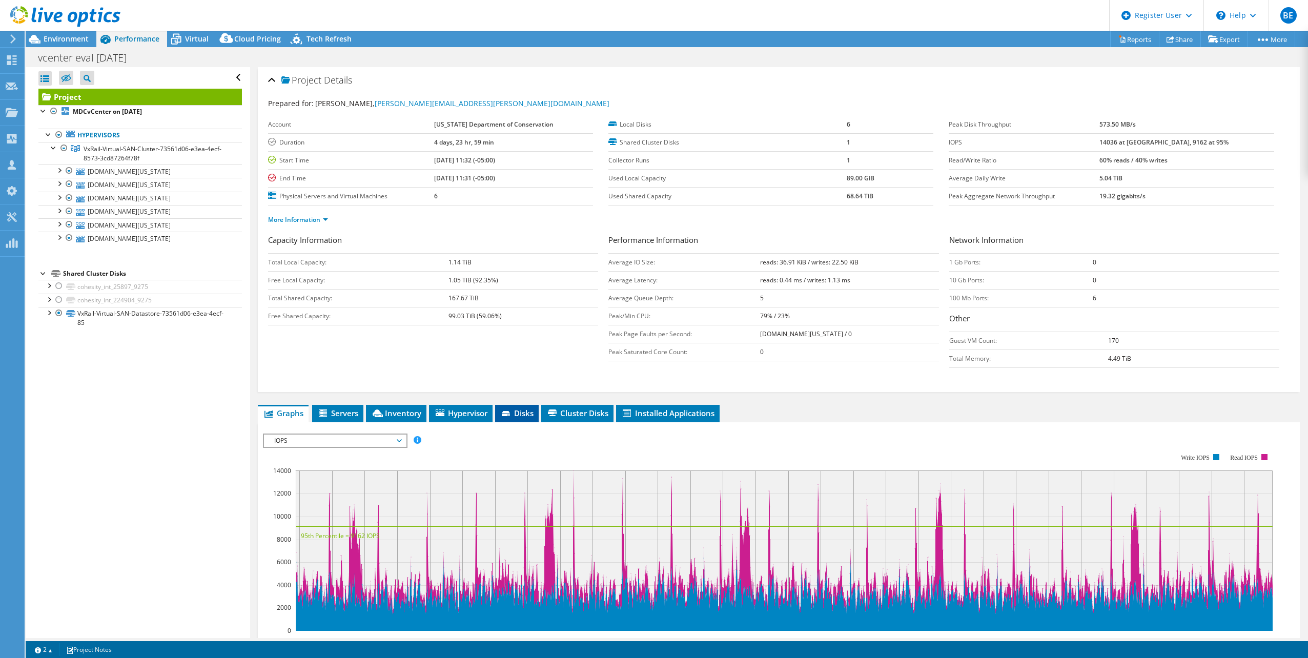
click at [523, 417] on span "Disks" at bounding box center [516, 413] width 33 height 10
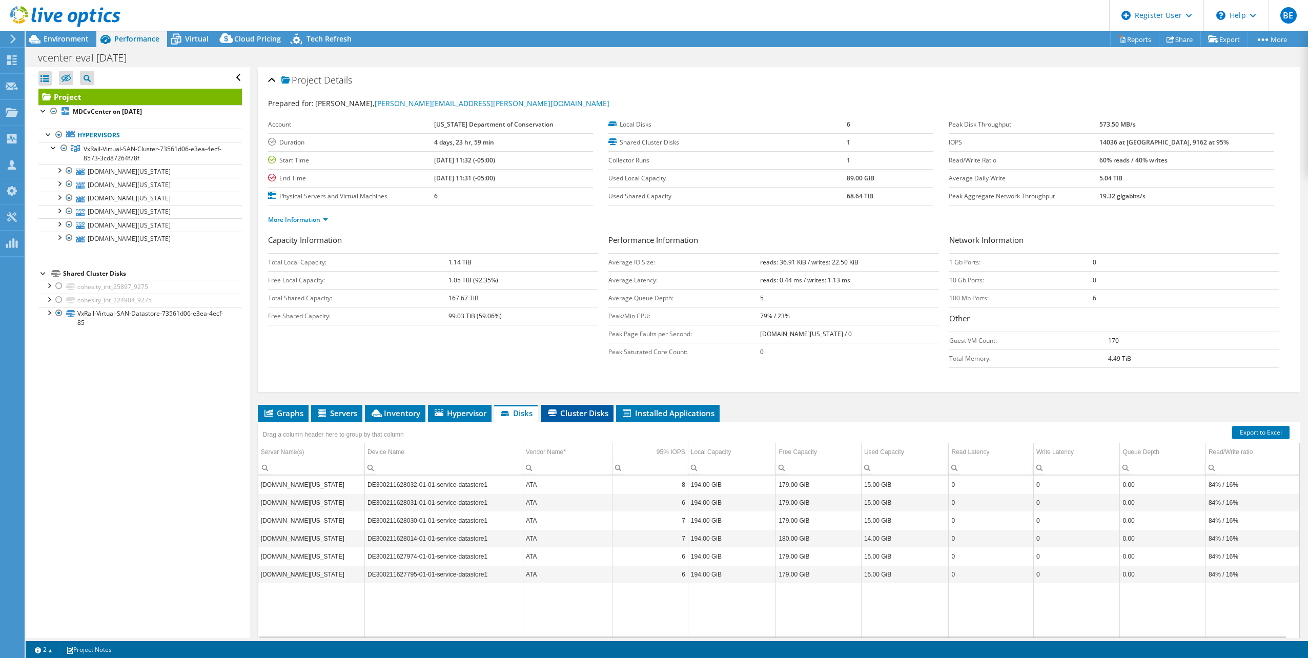
click at [561, 414] on span "Cluster Disks" at bounding box center [577, 413] width 62 height 10
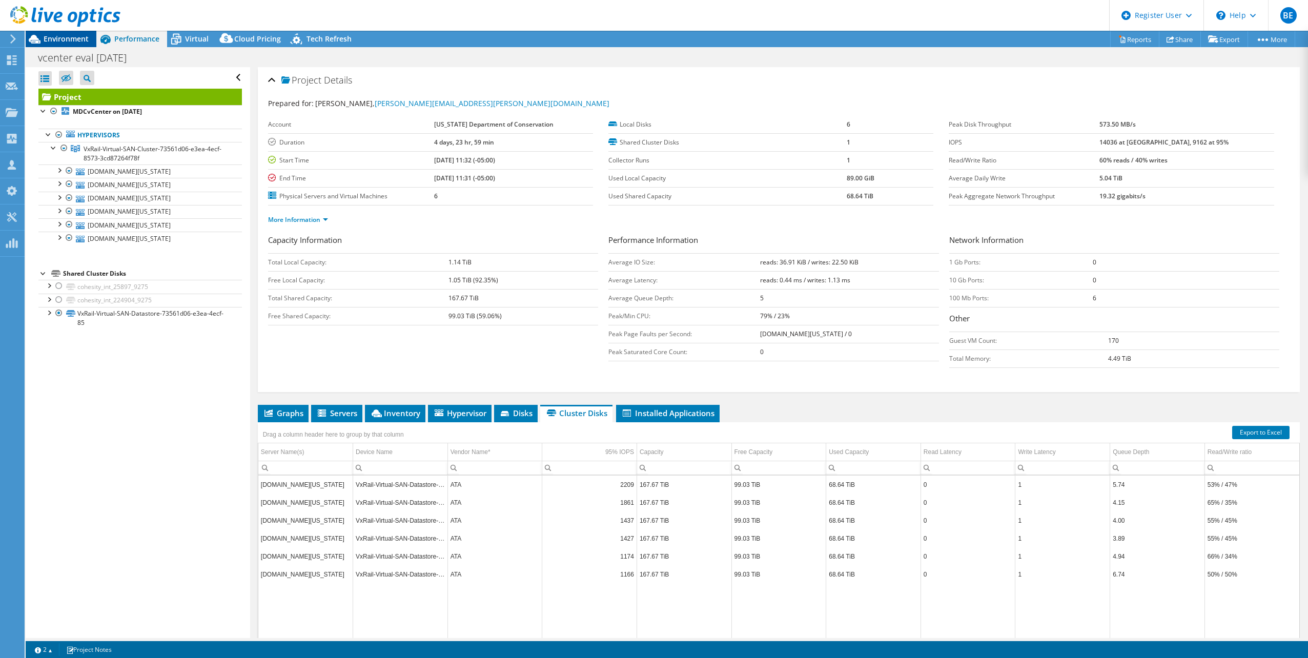
click at [81, 36] on span "Environment" at bounding box center [66, 39] width 45 height 10
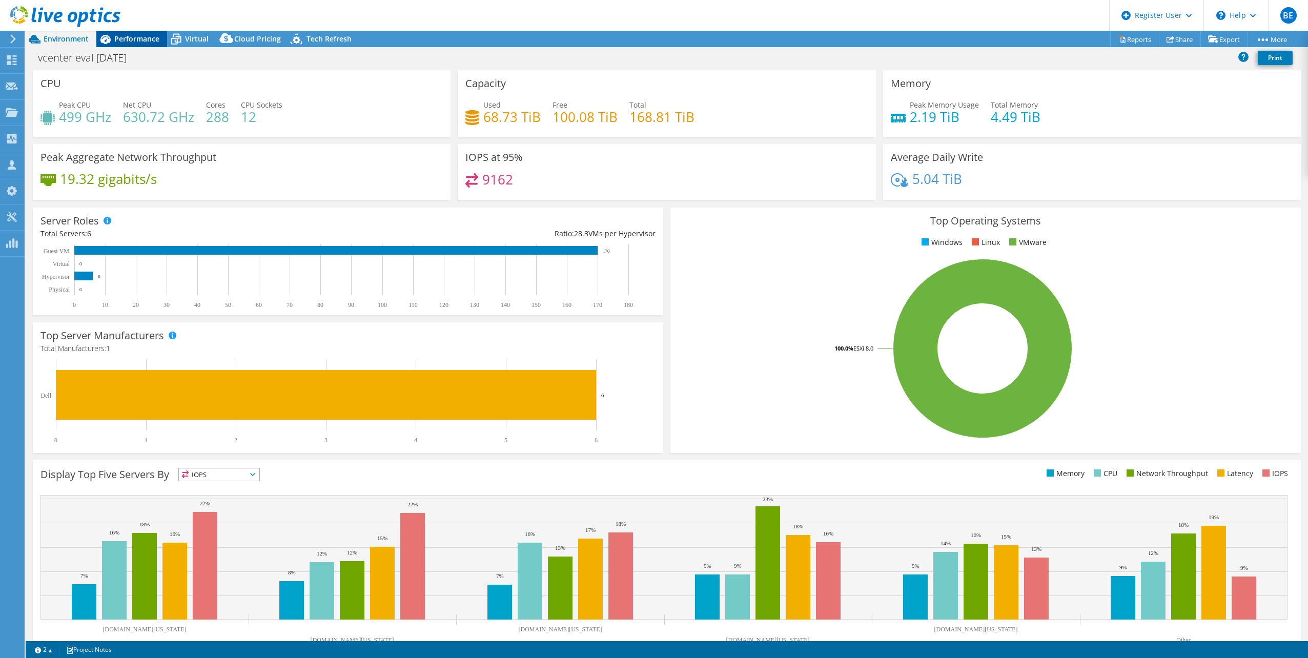
click at [122, 42] on span "Performance" at bounding box center [136, 39] width 45 height 10
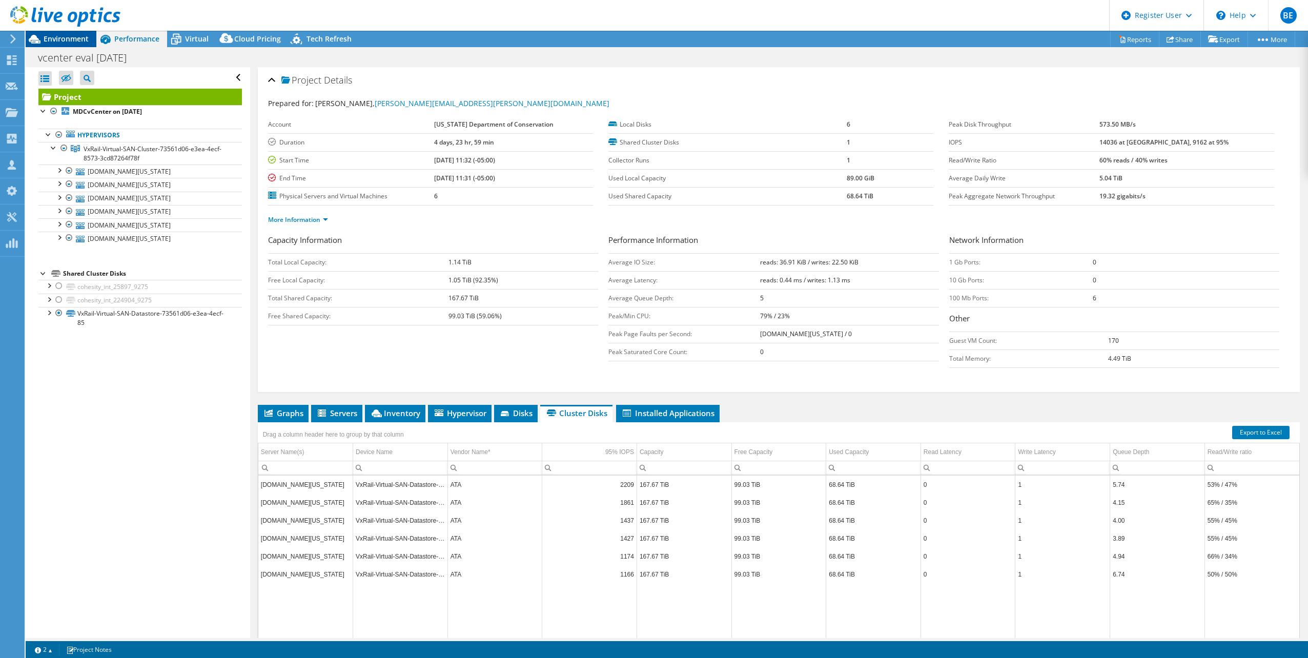
click at [82, 40] on span "Environment" at bounding box center [66, 39] width 45 height 10
